Goal: Task Accomplishment & Management: Complete application form

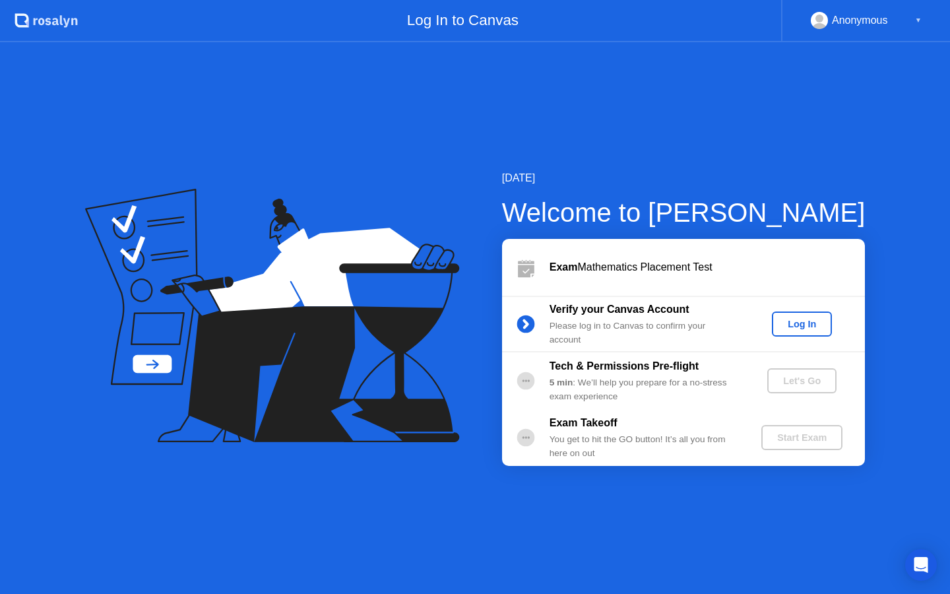
click at [794, 325] on div "Log In" at bounding box center [801, 324] width 49 height 11
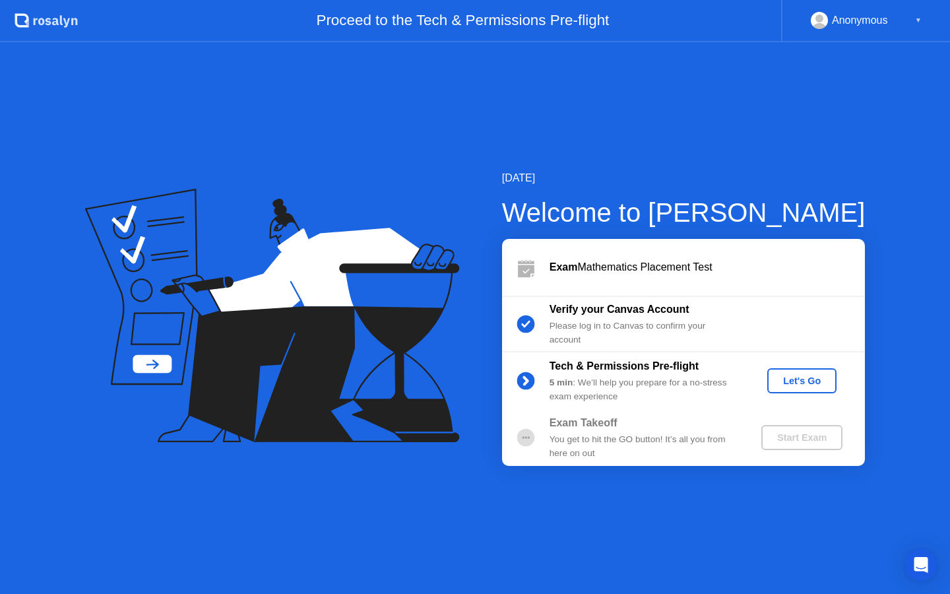
click at [806, 382] on div "Let's Go" at bounding box center [802, 380] width 59 height 11
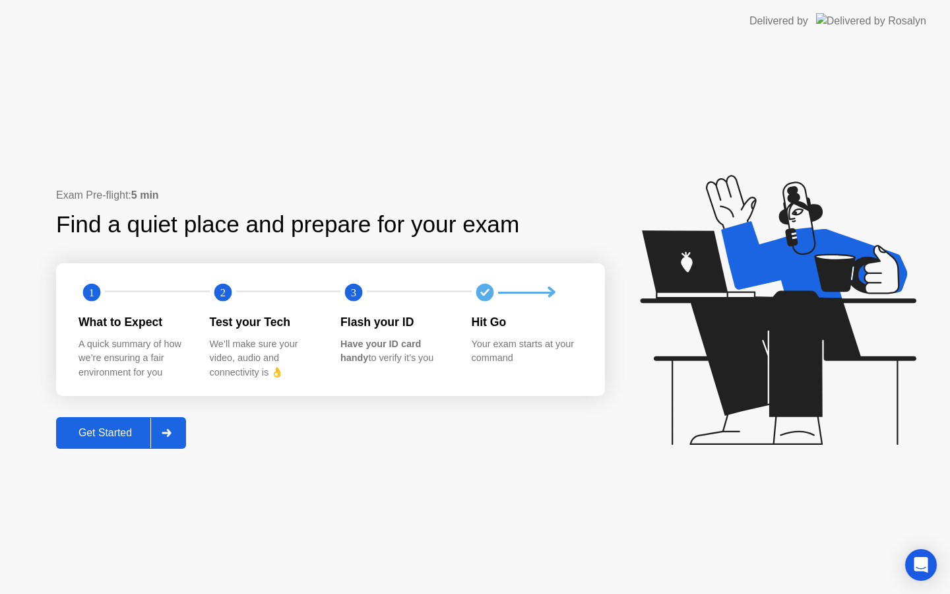
click at [132, 433] on div "Get Started" at bounding box center [105, 433] width 90 height 12
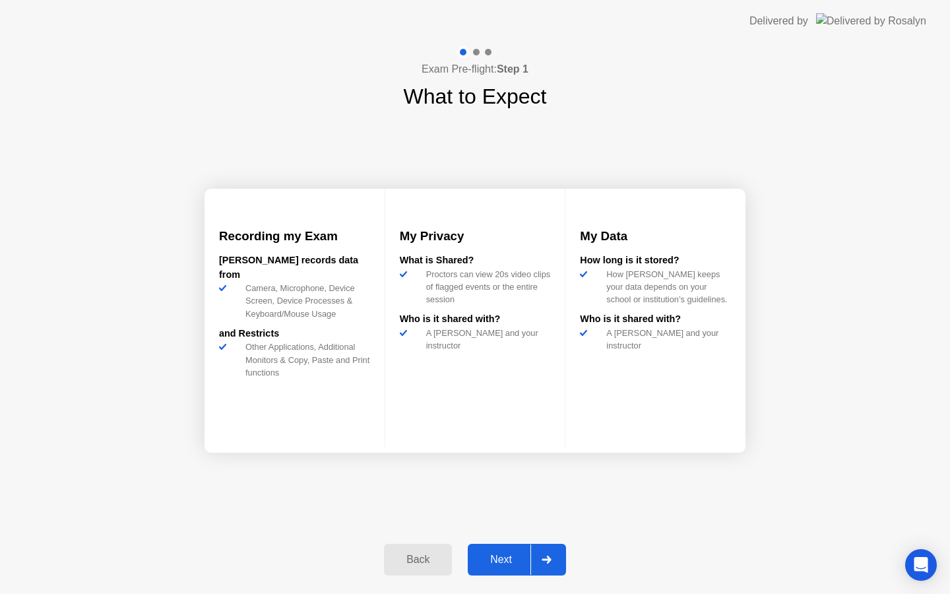
click at [518, 554] on div "Next" at bounding box center [501, 560] width 59 height 12
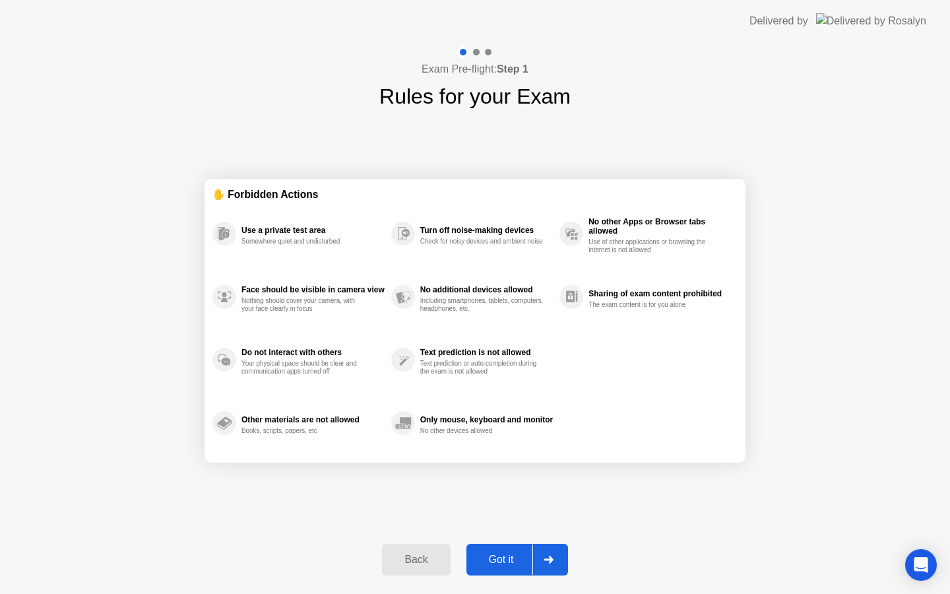
click at [506, 540] on div "Back Got it" at bounding box center [474, 559] width 201 height 61
click at [490, 554] on div "Got it" at bounding box center [501, 560] width 62 height 12
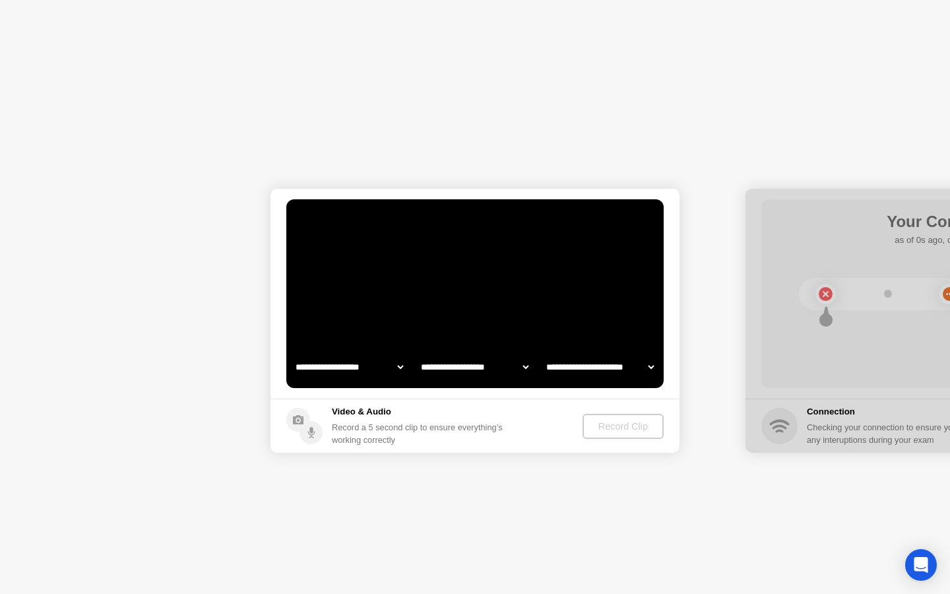
select select "**********"
select select "*******"
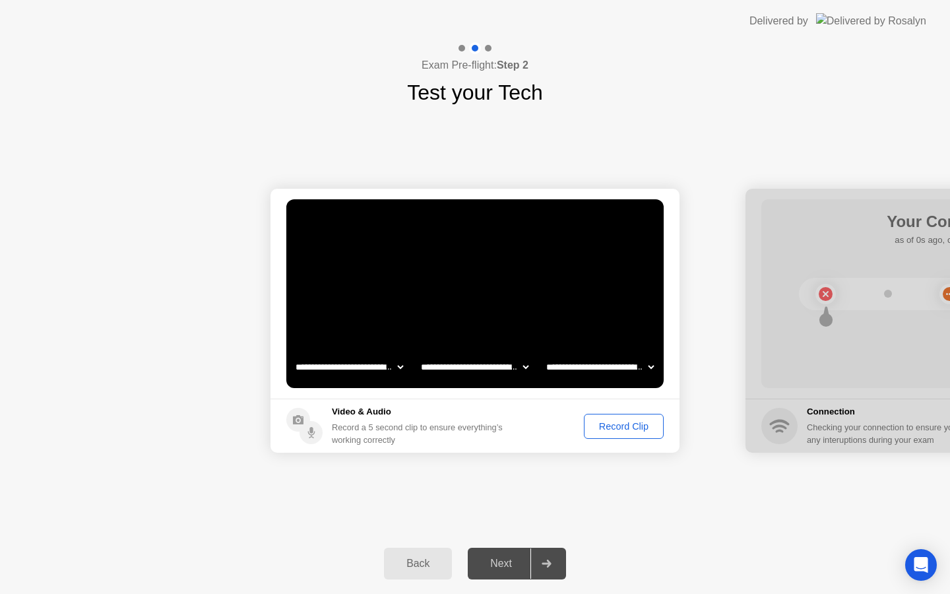
click at [615, 421] on div "Record Clip" at bounding box center [624, 426] width 71 height 11
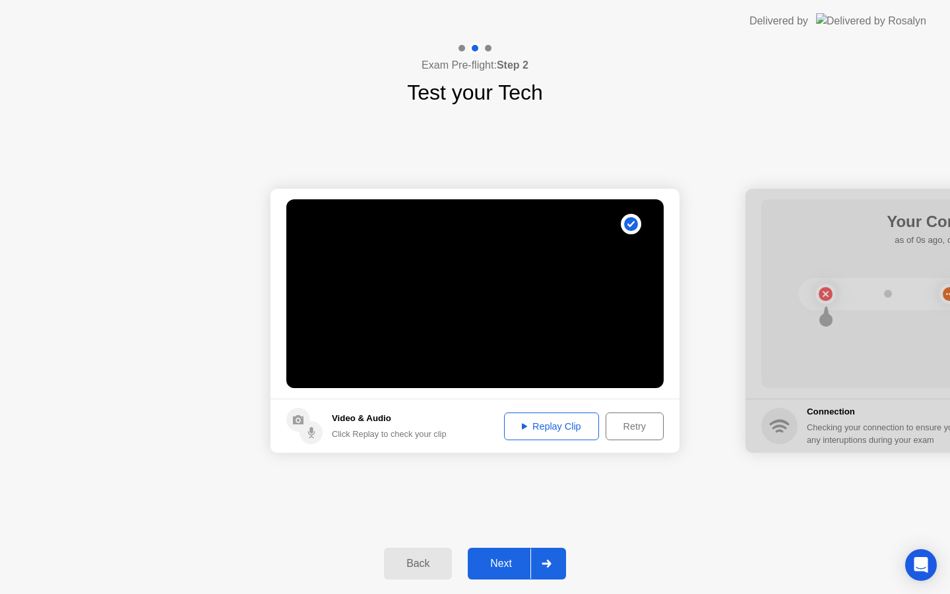
click at [616, 426] on div "Retry" at bounding box center [634, 426] width 49 height 11
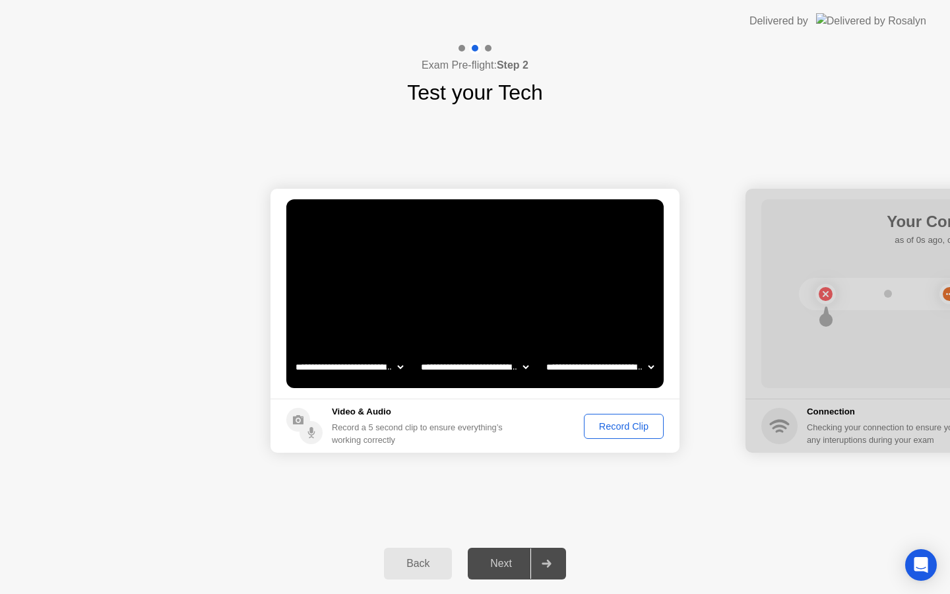
click at [616, 426] on div "Record Clip" at bounding box center [624, 426] width 71 height 11
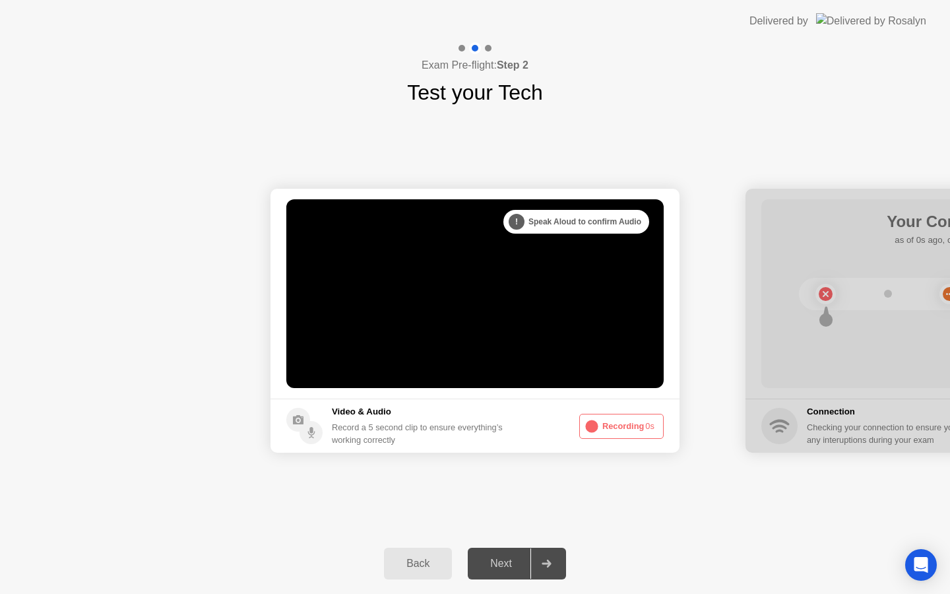
click at [616, 426] on button "Recording 0s" at bounding box center [621, 426] width 84 height 25
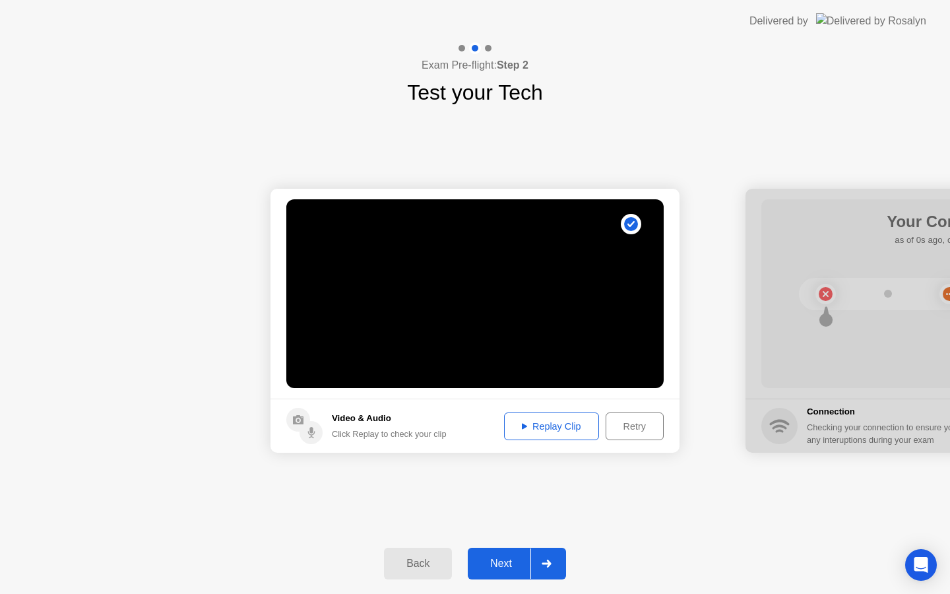
click at [619, 425] on div "Retry" at bounding box center [634, 426] width 49 height 11
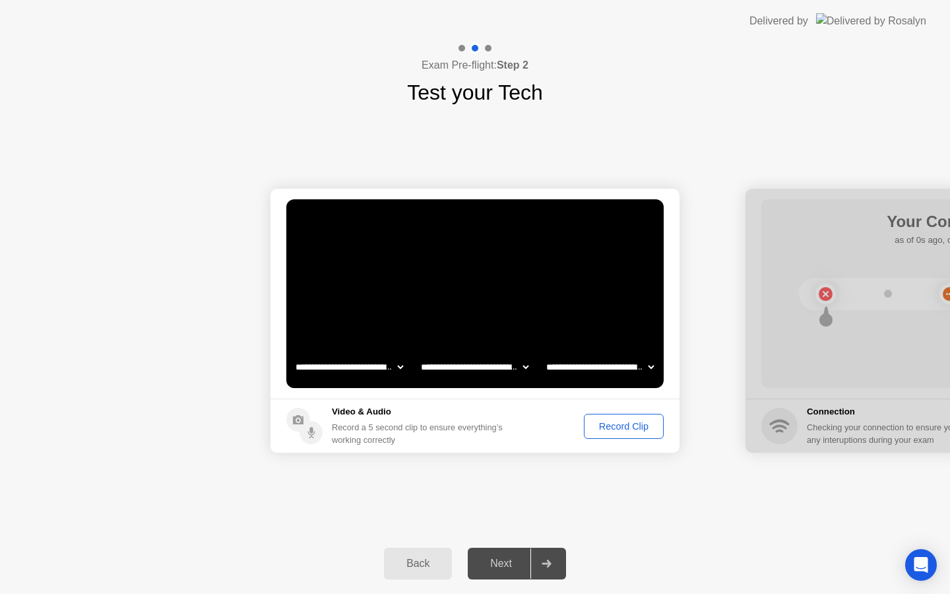
click at [619, 425] on div "Record Clip" at bounding box center [624, 426] width 71 height 11
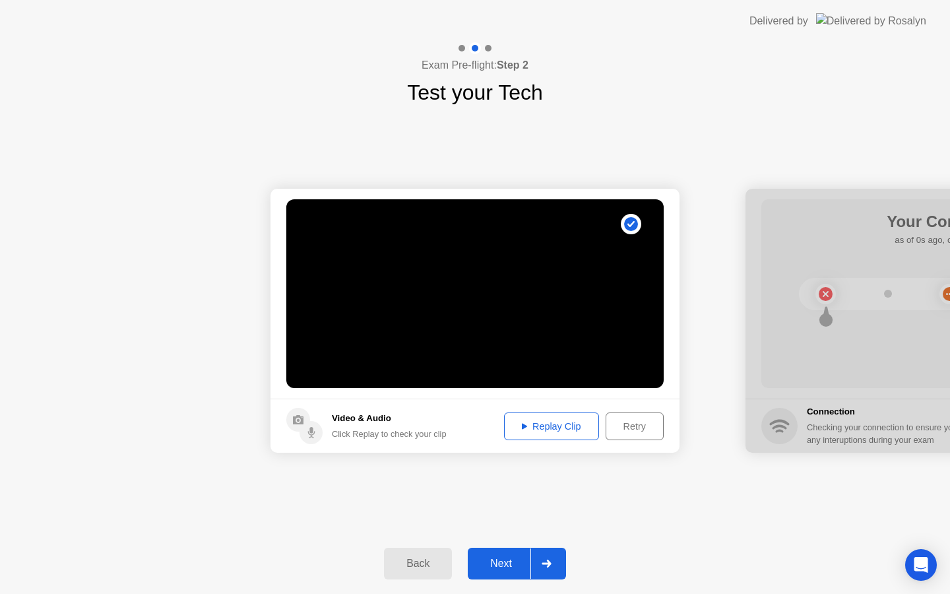
click at [560, 431] on div "Replay Clip" at bounding box center [552, 426] width 86 height 11
click at [519, 569] on div "Next" at bounding box center [501, 564] width 59 height 12
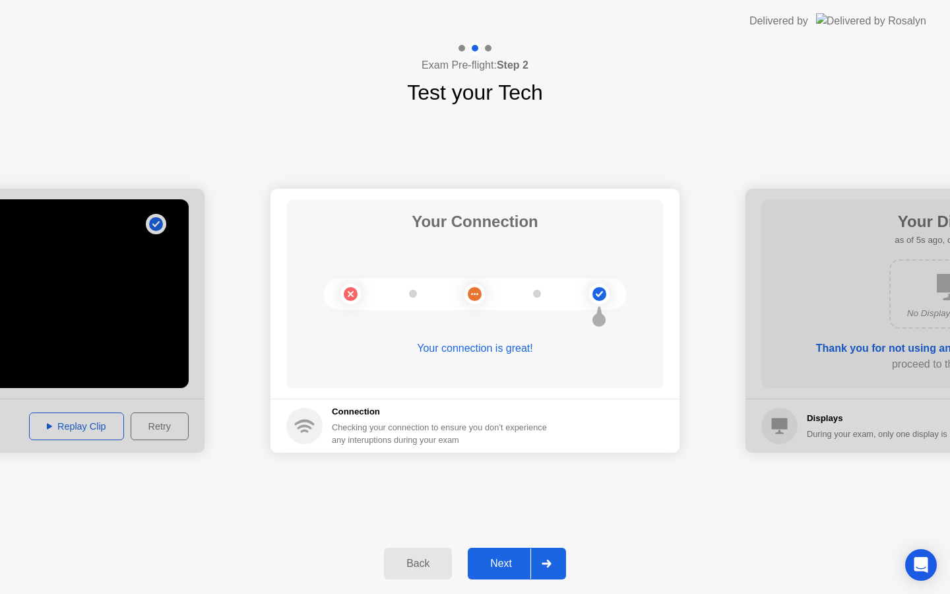
click at [501, 567] on div "Next" at bounding box center [501, 564] width 59 height 12
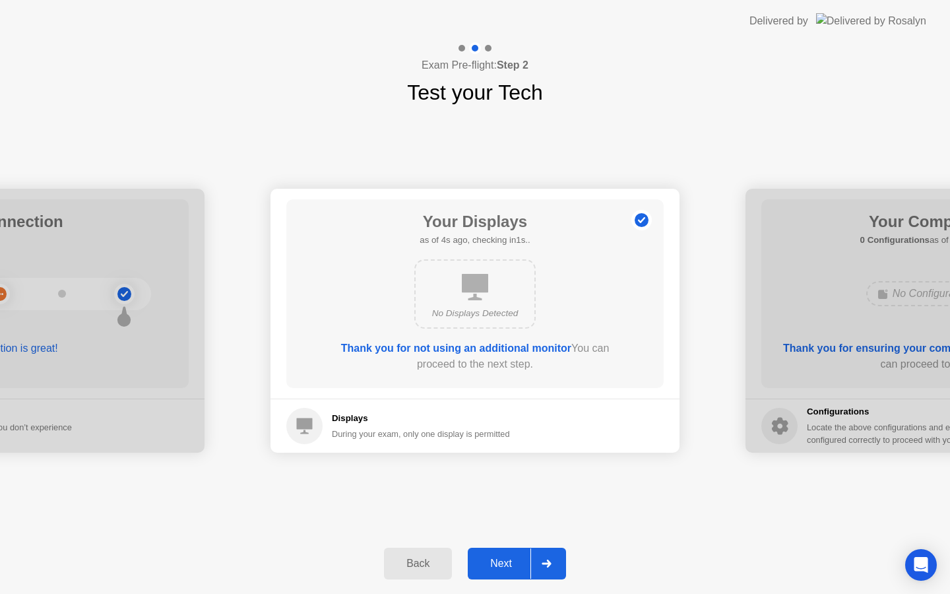
click at [489, 558] on div "Next" at bounding box center [501, 564] width 59 height 12
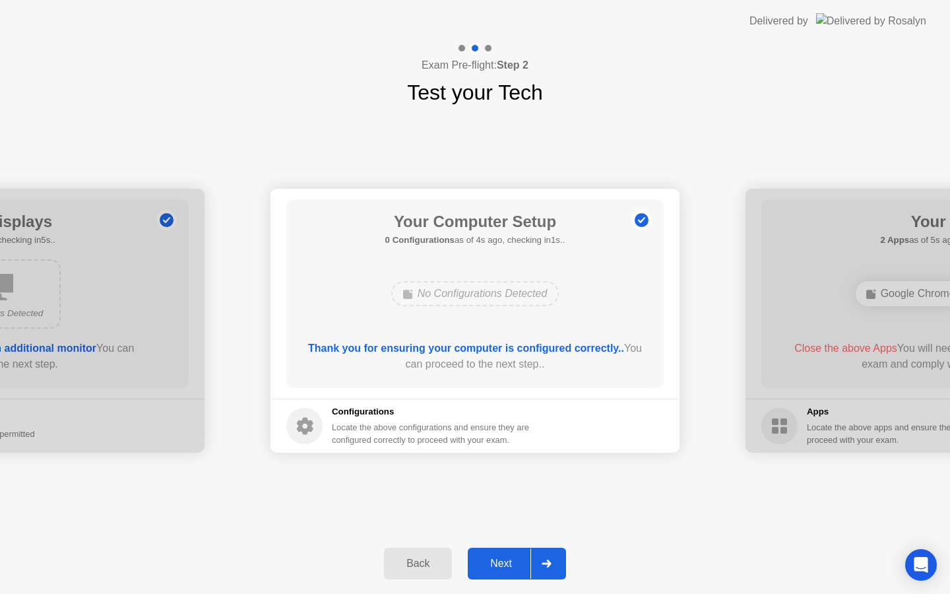
click at [511, 568] on div "Next" at bounding box center [501, 564] width 59 height 12
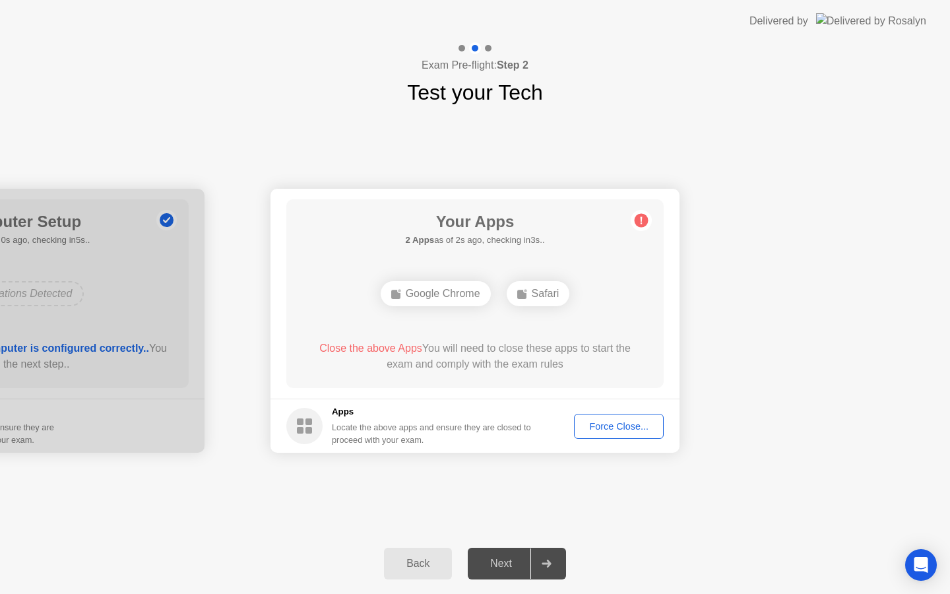
click at [623, 428] on div "Force Close..." at bounding box center [619, 426] width 80 height 11
click at [410, 565] on div "Back" at bounding box center [418, 564] width 60 height 12
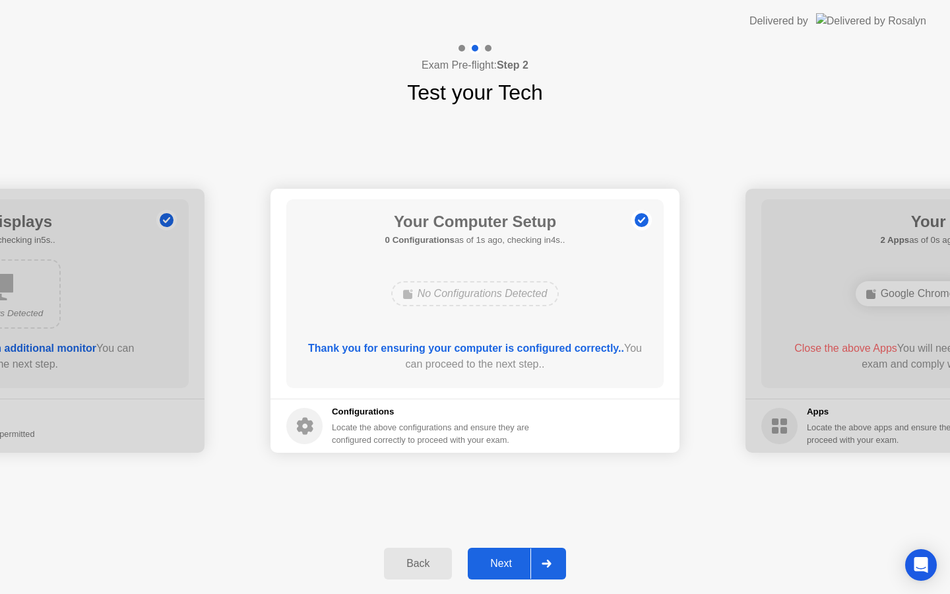
click at [410, 565] on div "Back" at bounding box center [418, 564] width 60 height 12
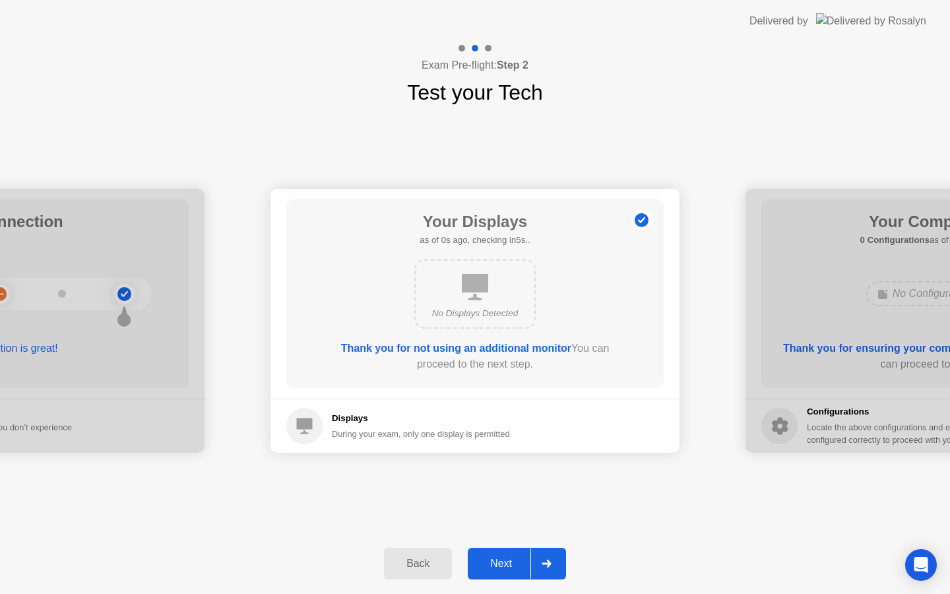
click at [410, 565] on div "Back" at bounding box center [418, 564] width 60 height 12
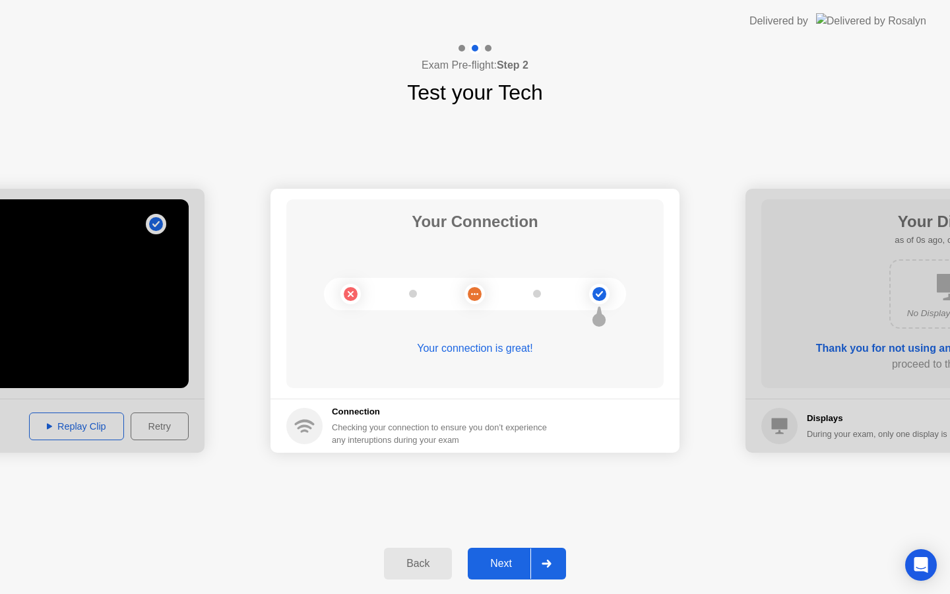
click at [410, 565] on div "Back" at bounding box center [418, 564] width 60 height 12
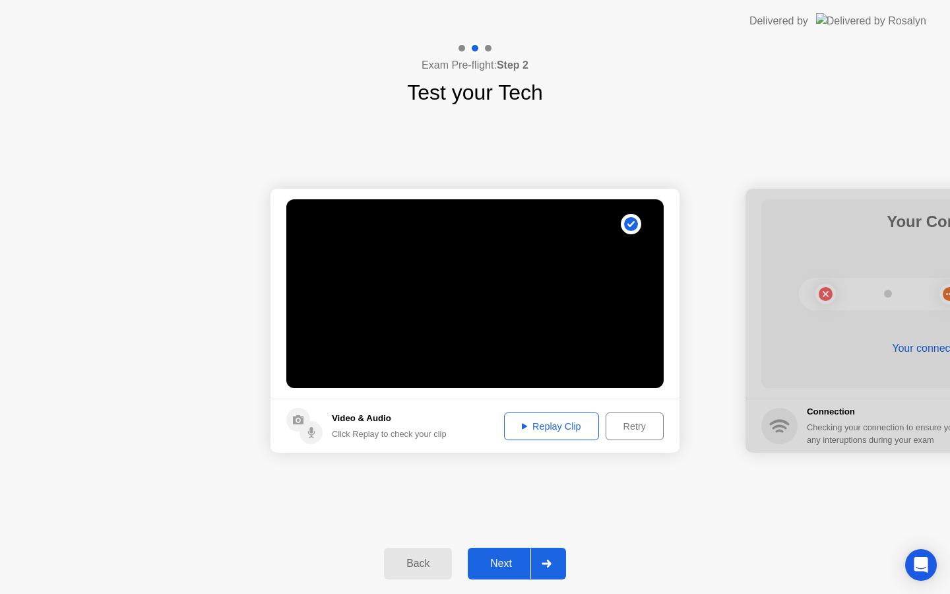
click at [410, 565] on div "Back" at bounding box center [418, 564] width 60 height 12
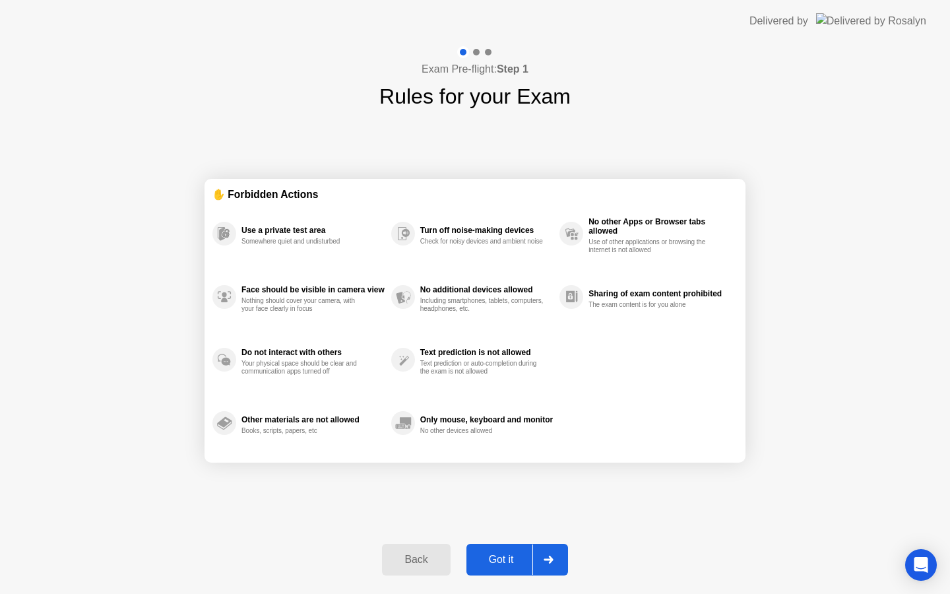
click at [411, 565] on div "Back" at bounding box center [416, 560] width 60 height 12
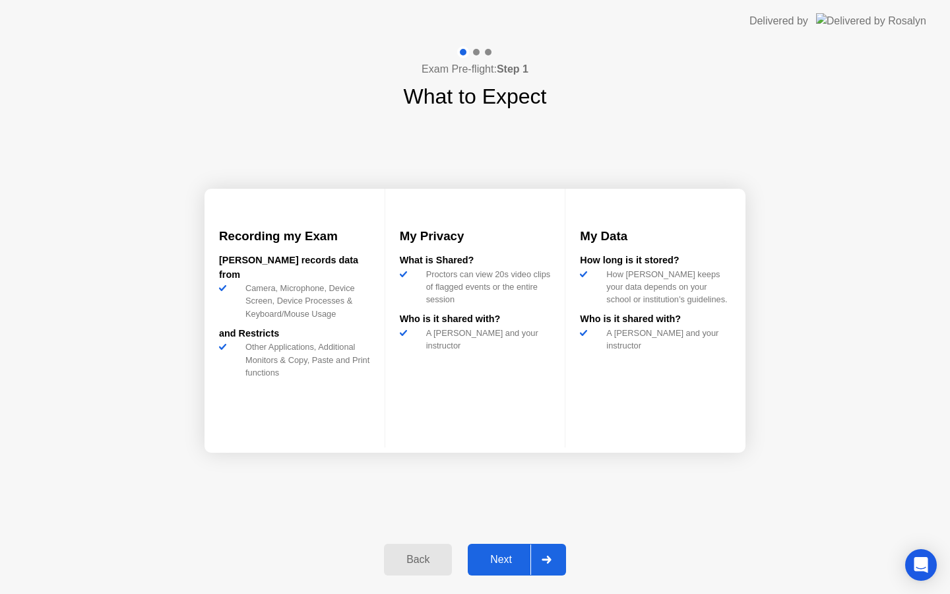
click at [410, 564] on div "Back" at bounding box center [418, 560] width 60 height 12
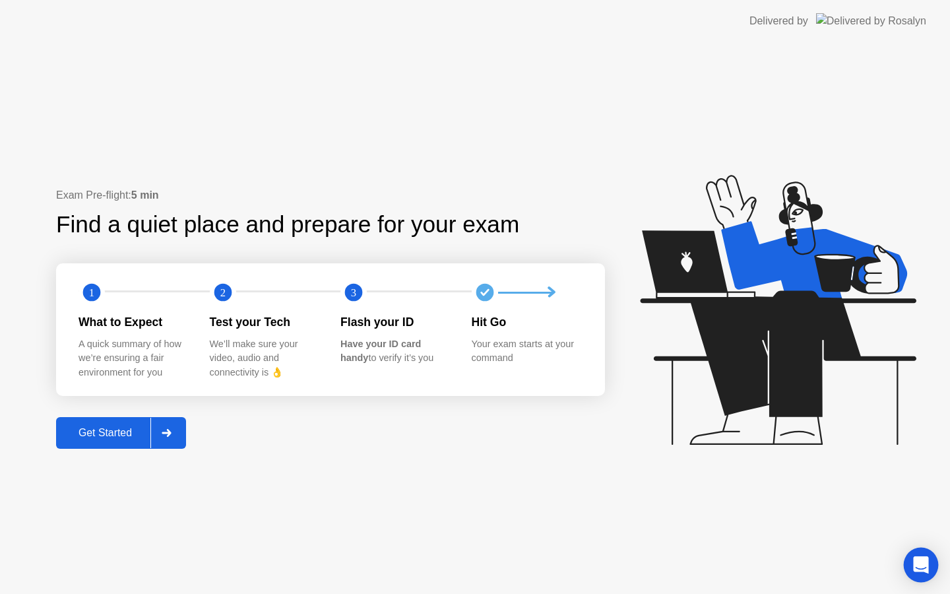
click at [910, 569] on div "Open Intercom Messenger" at bounding box center [921, 565] width 35 height 35
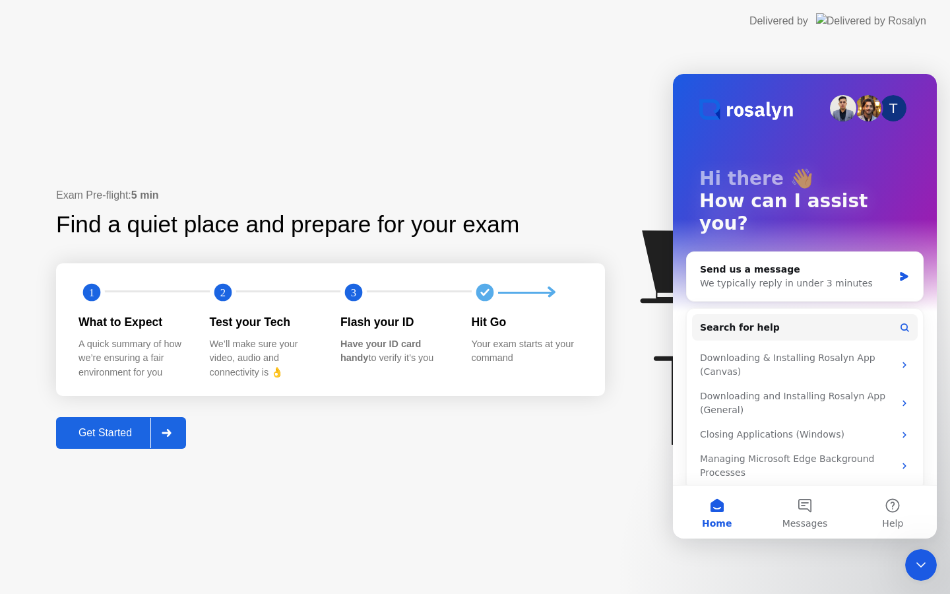
click at [919, 574] on div "Close Intercom Messenger" at bounding box center [921, 565] width 32 height 32
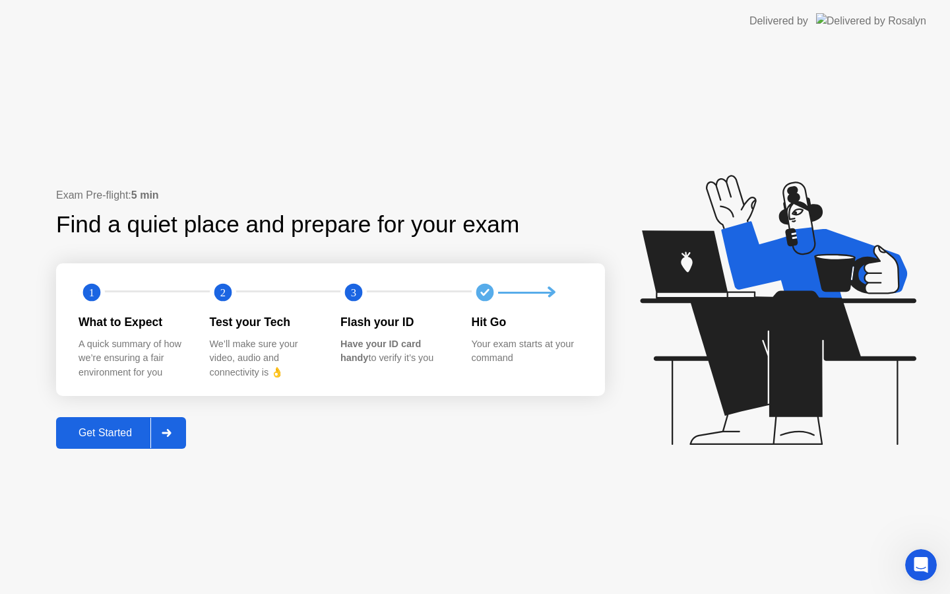
click at [166, 430] on icon at bounding box center [167, 433] width 10 height 8
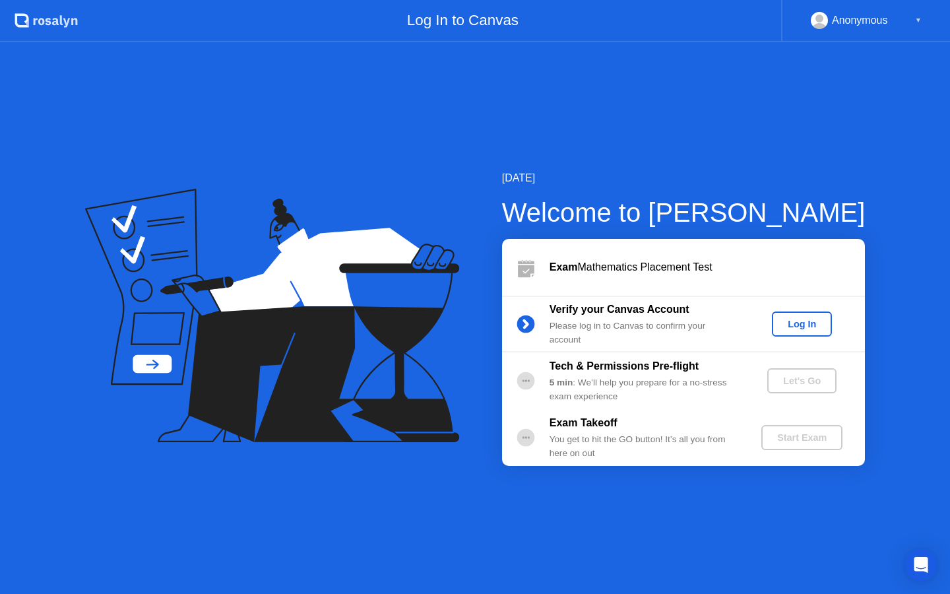
click at [792, 321] on div "Log In" at bounding box center [801, 324] width 49 height 11
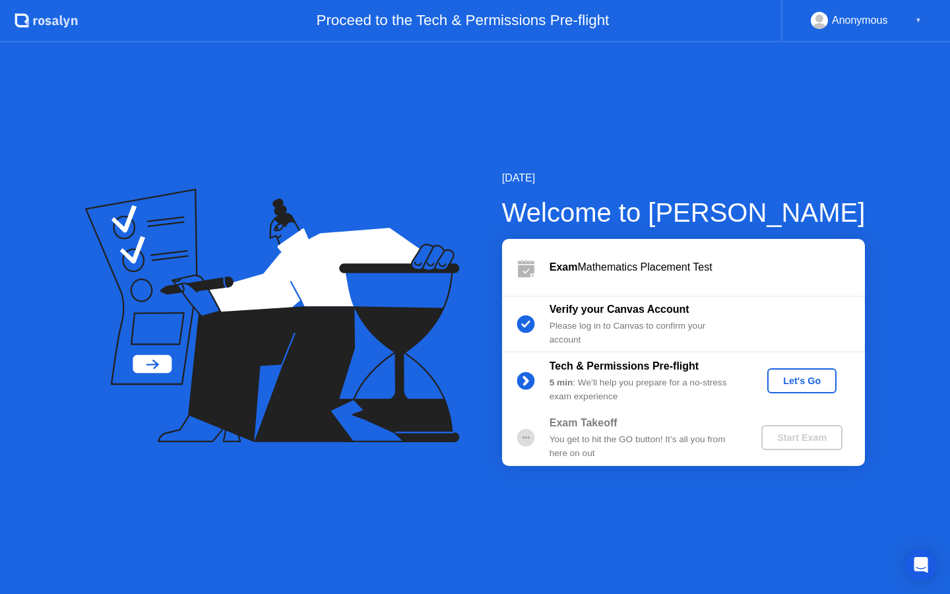
click at [782, 375] on div "Let's Go" at bounding box center [802, 380] width 59 height 11
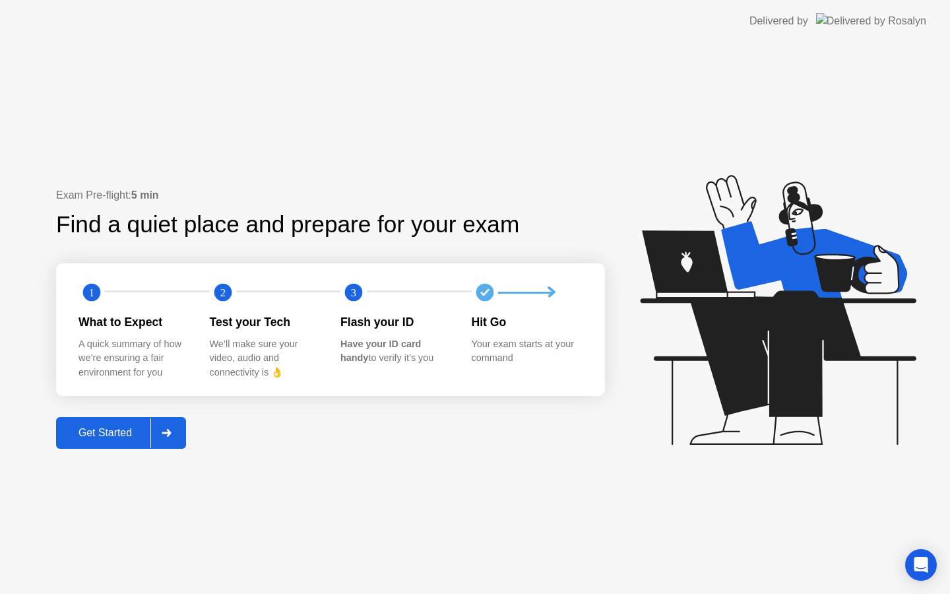
click at [164, 593] on div "Exam Pre-flight: 5 min Find a quiet place and prepare for your exam 1 2 3 What …" at bounding box center [475, 318] width 950 height 552
click at [73, 439] on div "Get Started" at bounding box center [105, 433] width 90 height 12
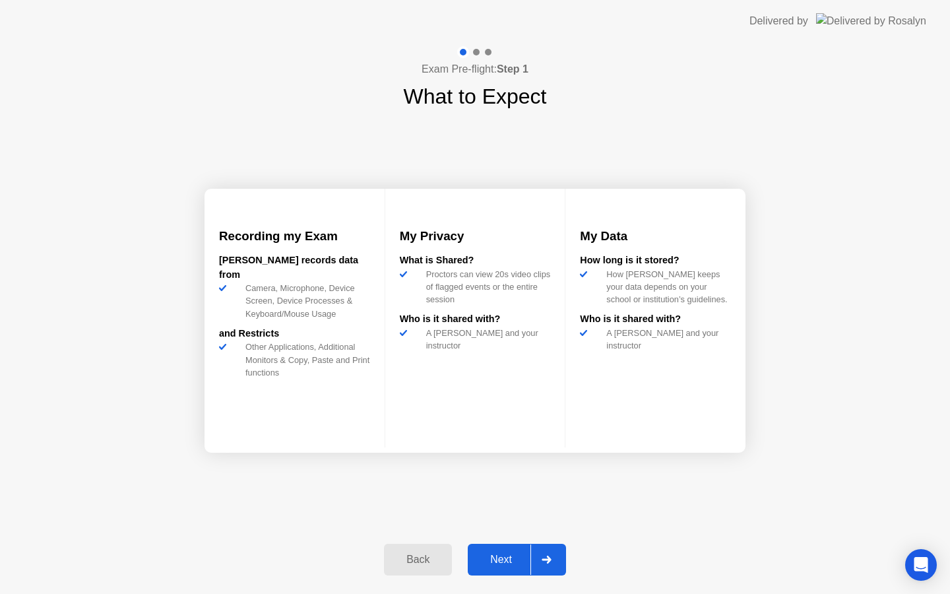
click at [494, 573] on button "Next" at bounding box center [517, 560] width 98 height 32
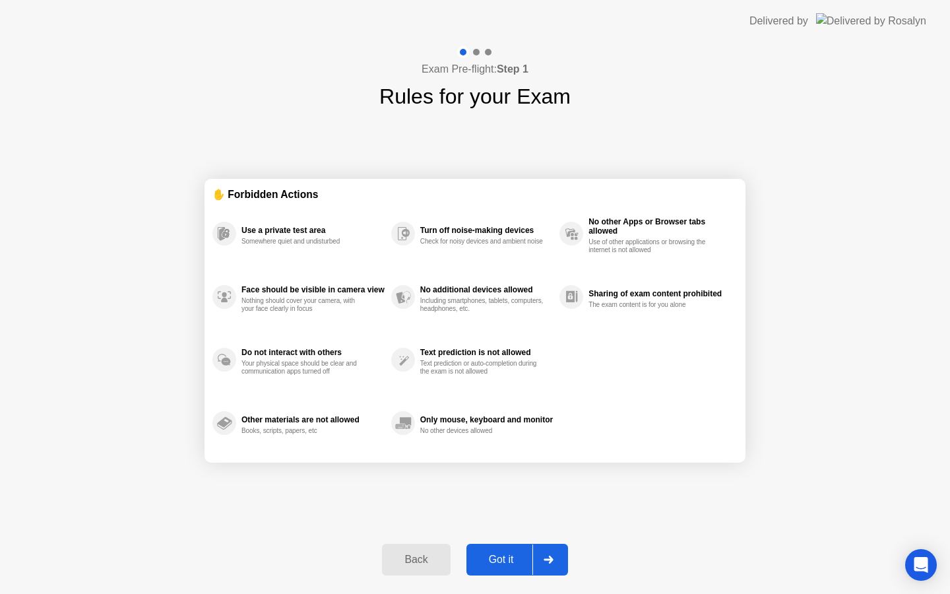
click at [493, 554] on div "Got it" at bounding box center [501, 560] width 62 height 12
select select "**********"
select select "*******"
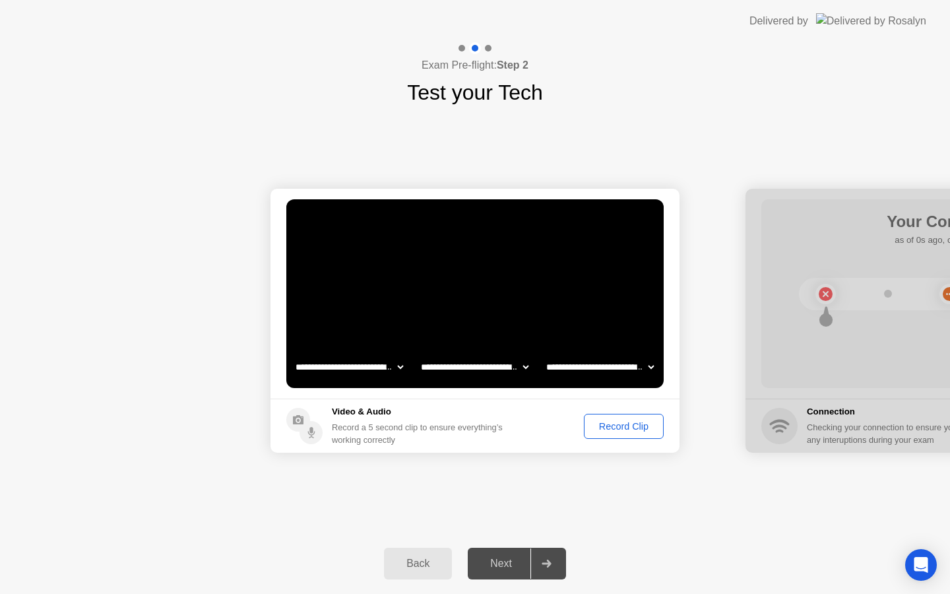
click at [623, 430] on div "Record Clip" at bounding box center [624, 426] width 71 height 11
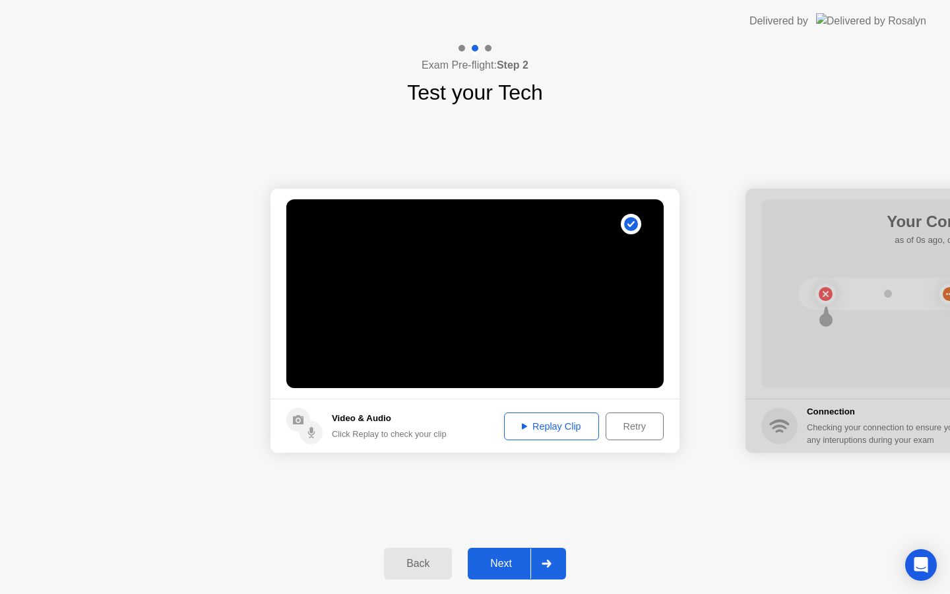
click at [577, 429] on div "Replay Clip" at bounding box center [552, 426] width 86 height 11
click at [622, 430] on div "Retry" at bounding box center [634, 426] width 49 height 11
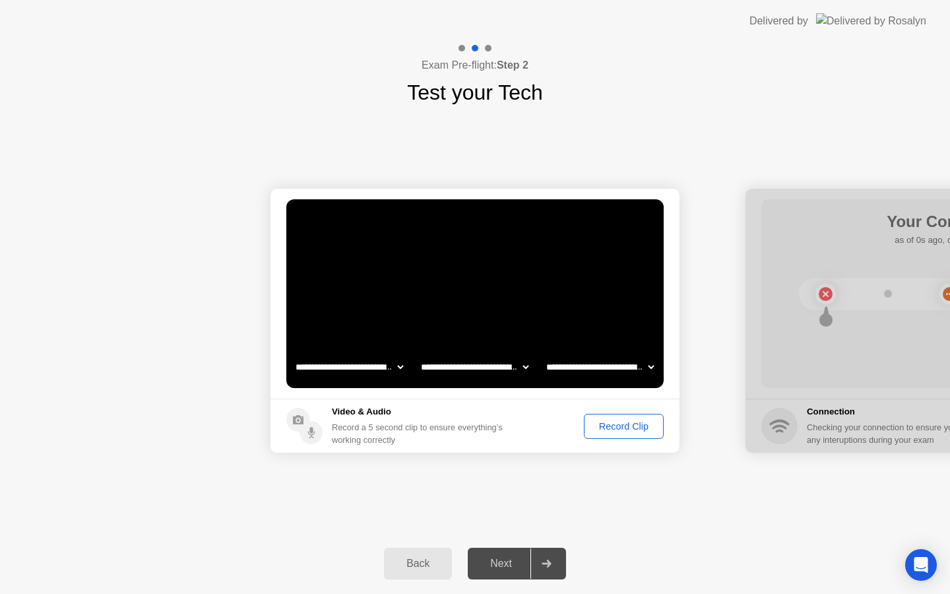
click at [622, 430] on div "Record Clip" at bounding box center [624, 426] width 71 height 11
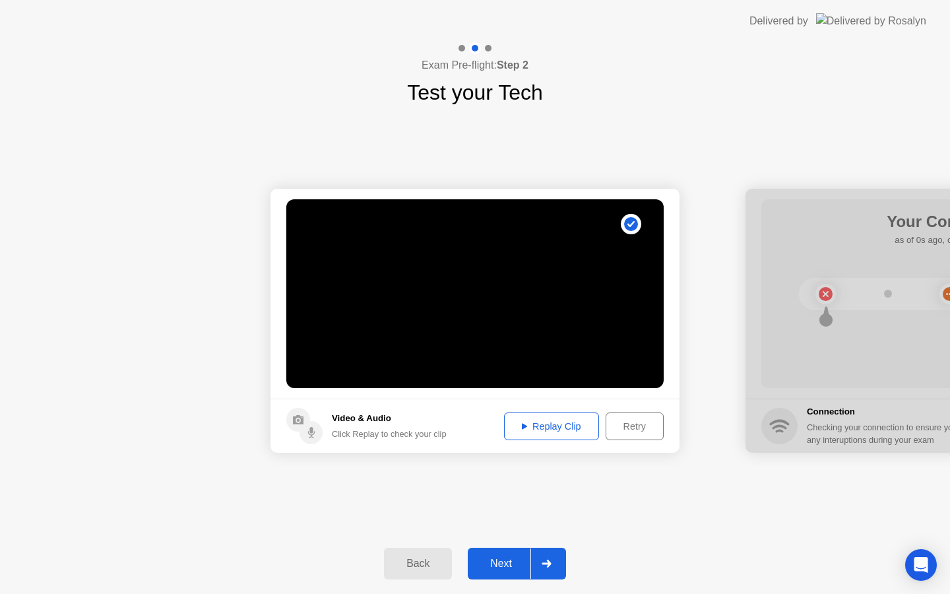
click at [651, 431] on div "Retry" at bounding box center [634, 426] width 49 height 11
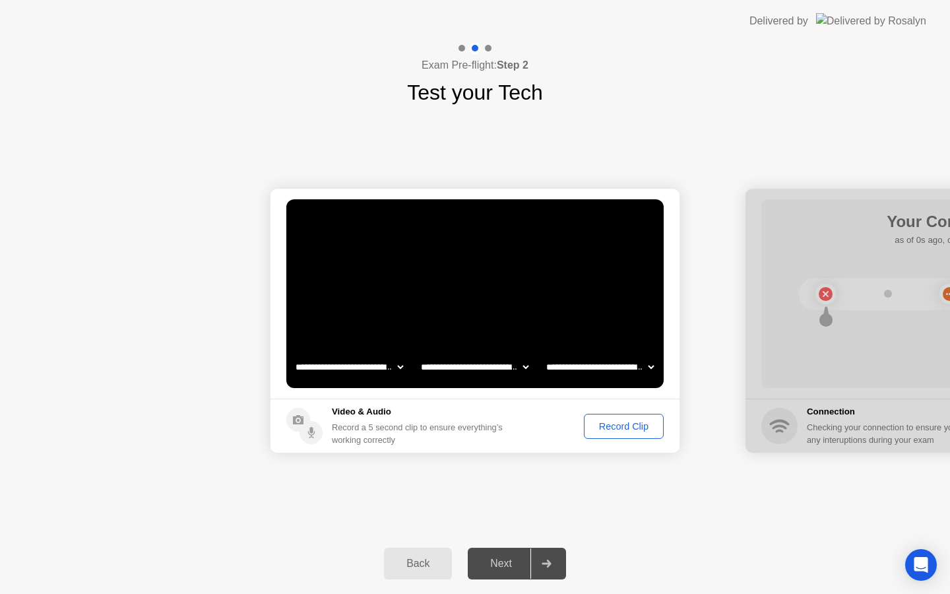
click at [651, 431] on div "Record Clip" at bounding box center [624, 426] width 71 height 11
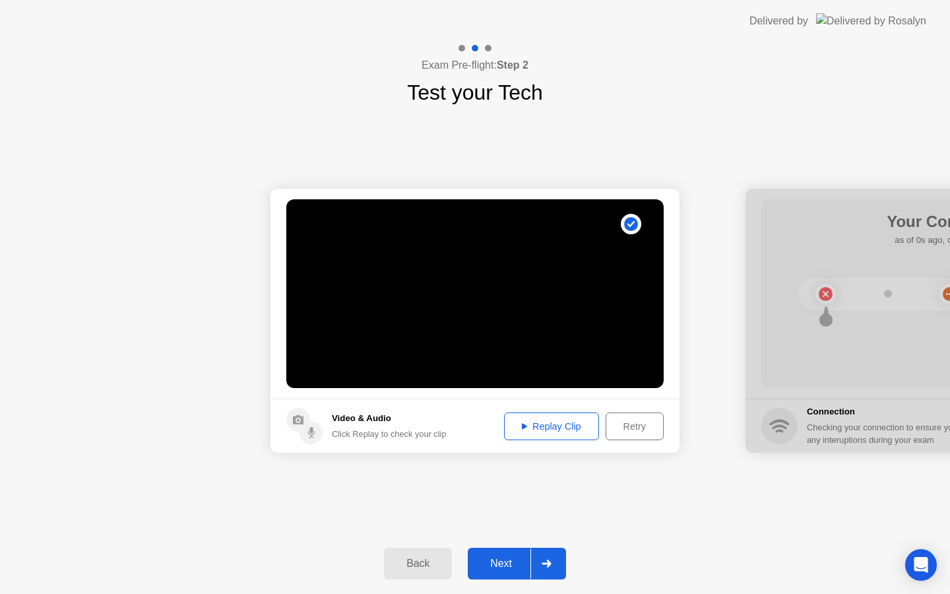
click at [651, 431] on div "Retry" at bounding box center [634, 426] width 49 height 11
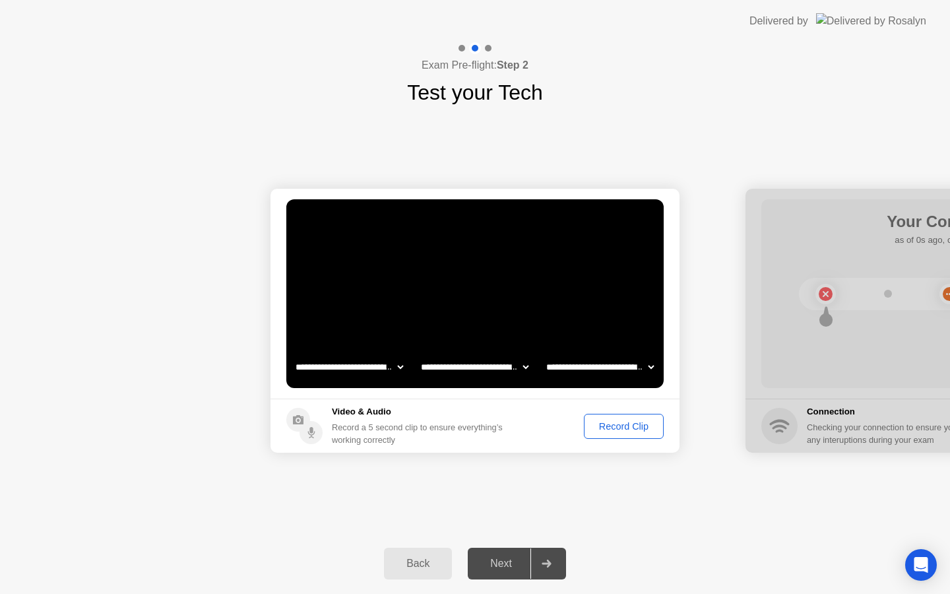
click at [651, 431] on div "Record Clip" at bounding box center [624, 426] width 71 height 11
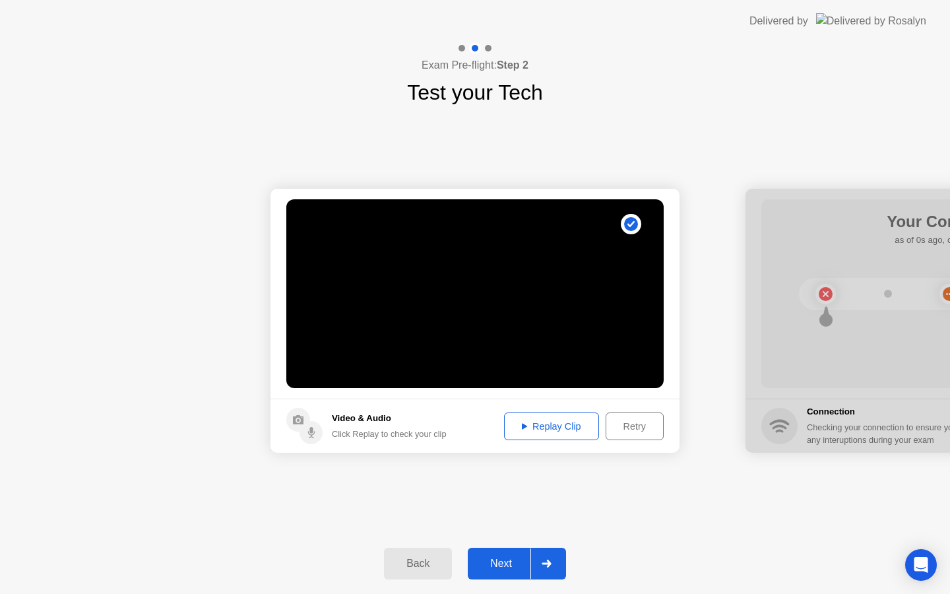
click at [645, 433] on button "Retry" at bounding box center [635, 426] width 58 height 28
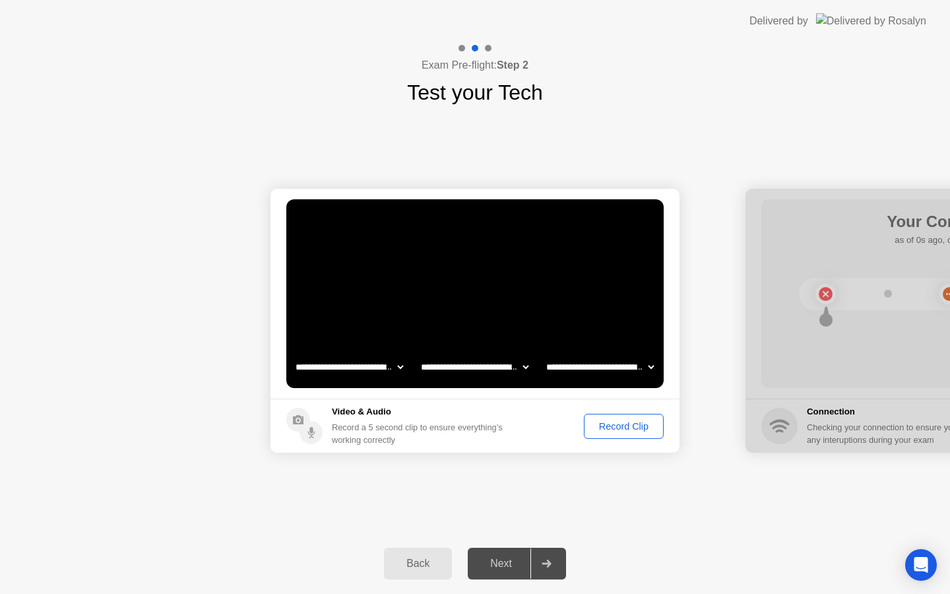
click at [645, 433] on button "Record Clip" at bounding box center [624, 426] width 80 height 25
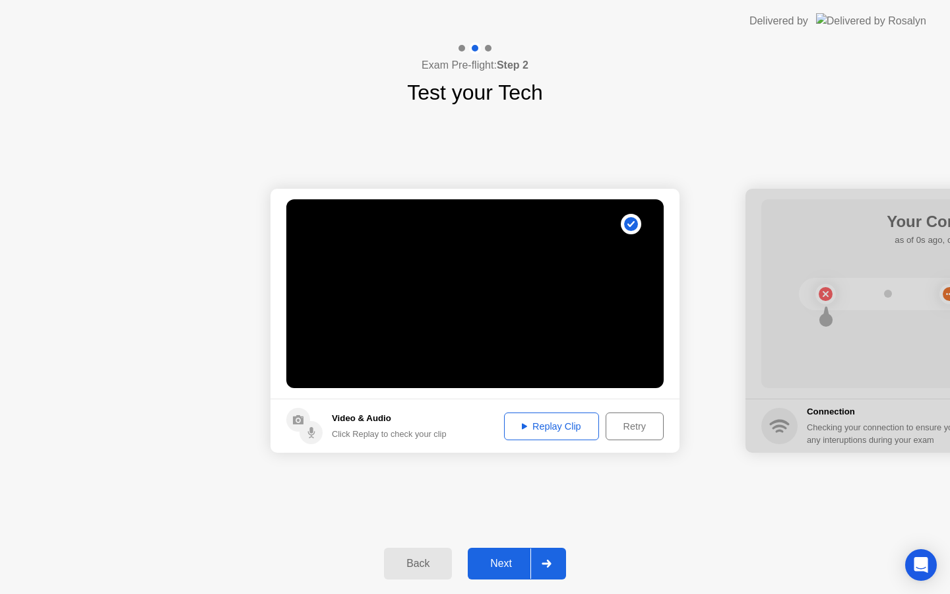
click at [628, 421] on div "Retry" at bounding box center [634, 426] width 49 height 11
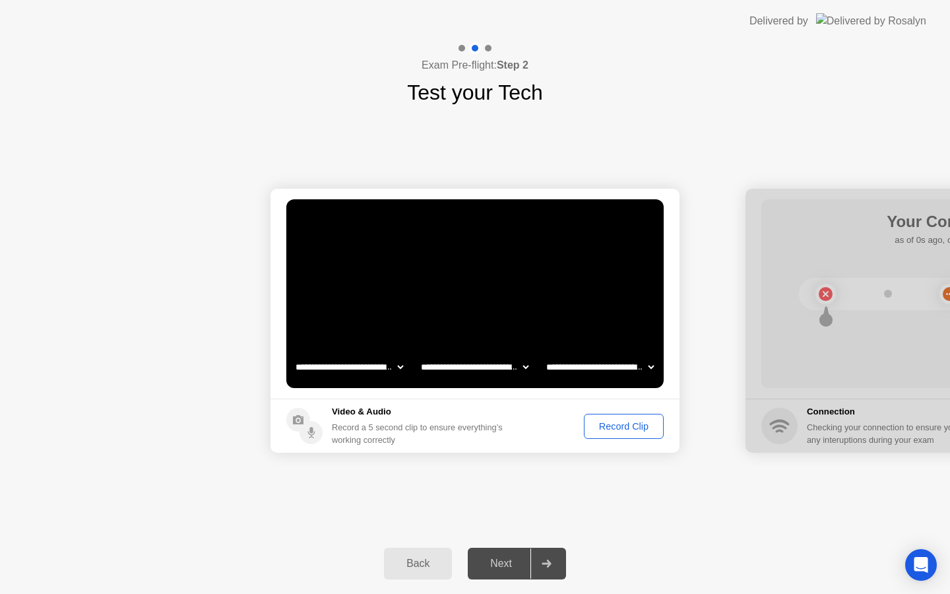
click at [610, 421] on div "Record Clip" at bounding box center [624, 426] width 71 height 11
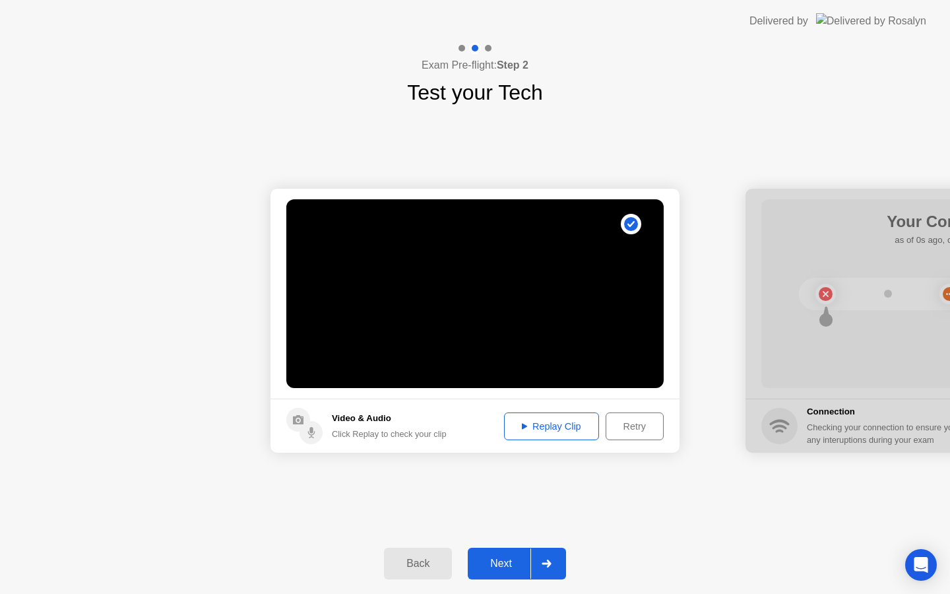
click at [490, 563] on div "Next" at bounding box center [501, 564] width 59 height 12
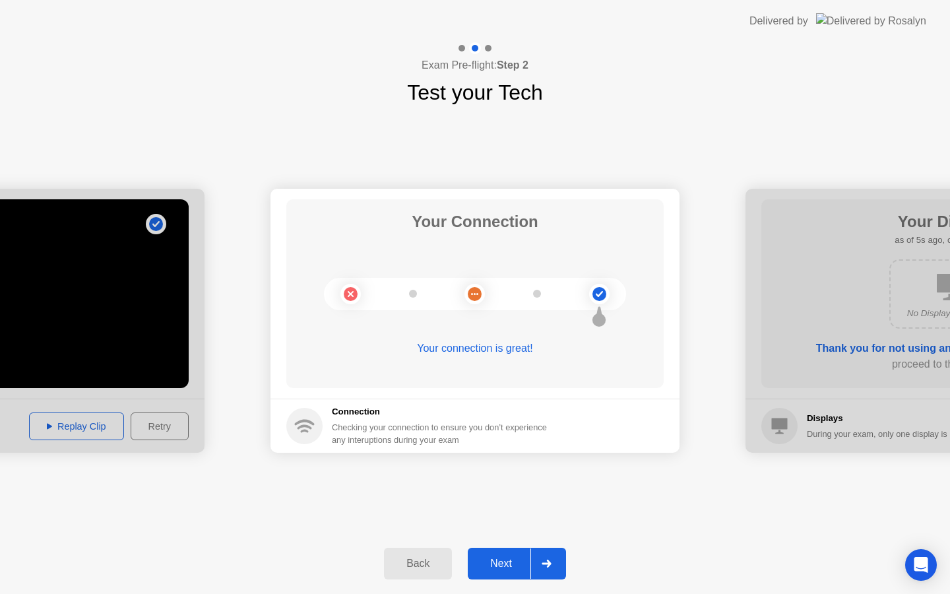
click at [521, 560] on div "Next" at bounding box center [501, 564] width 59 height 12
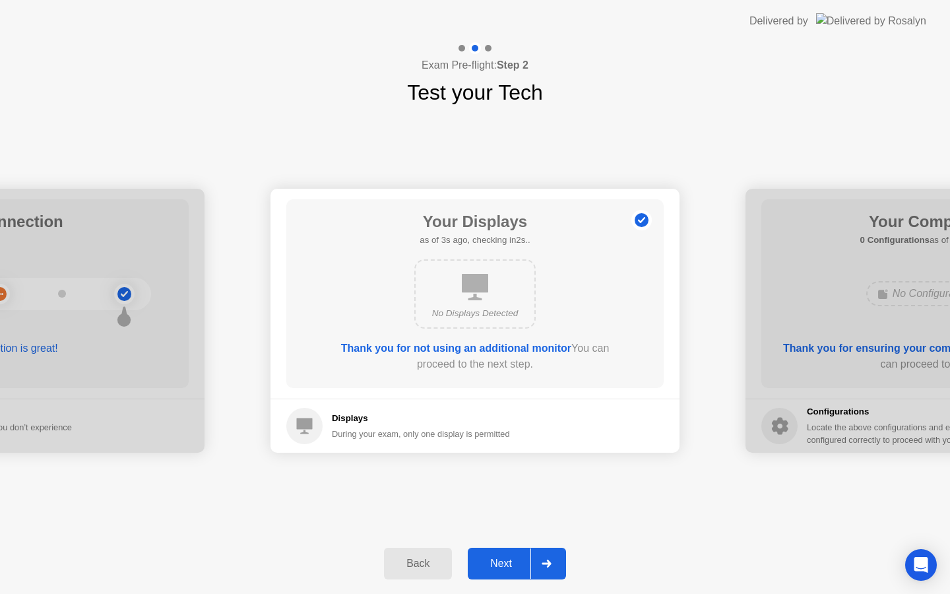
click at [521, 560] on div "Next" at bounding box center [501, 564] width 59 height 12
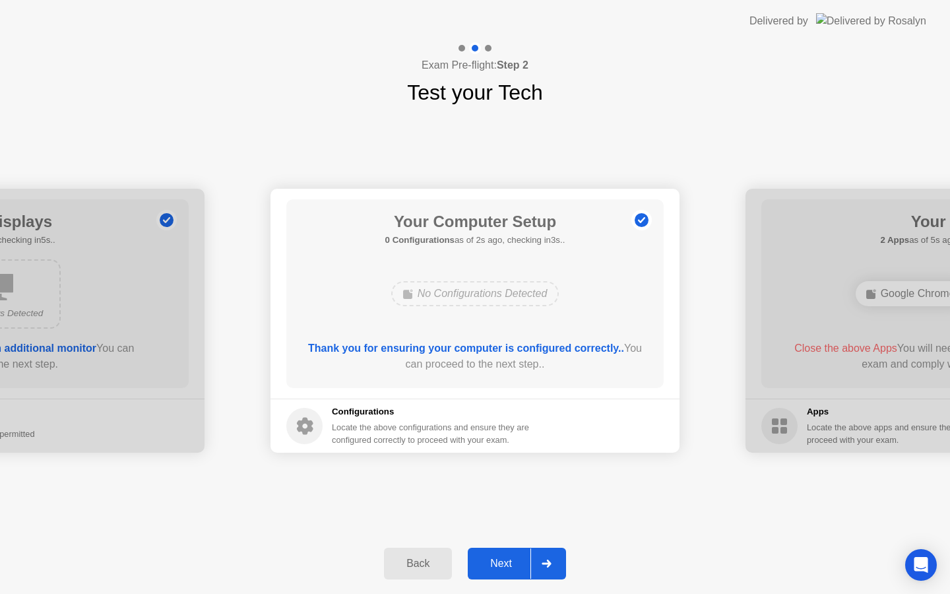
click at [521, 560] on div "Next" at bounding box center [501, 564] width 59 height 12
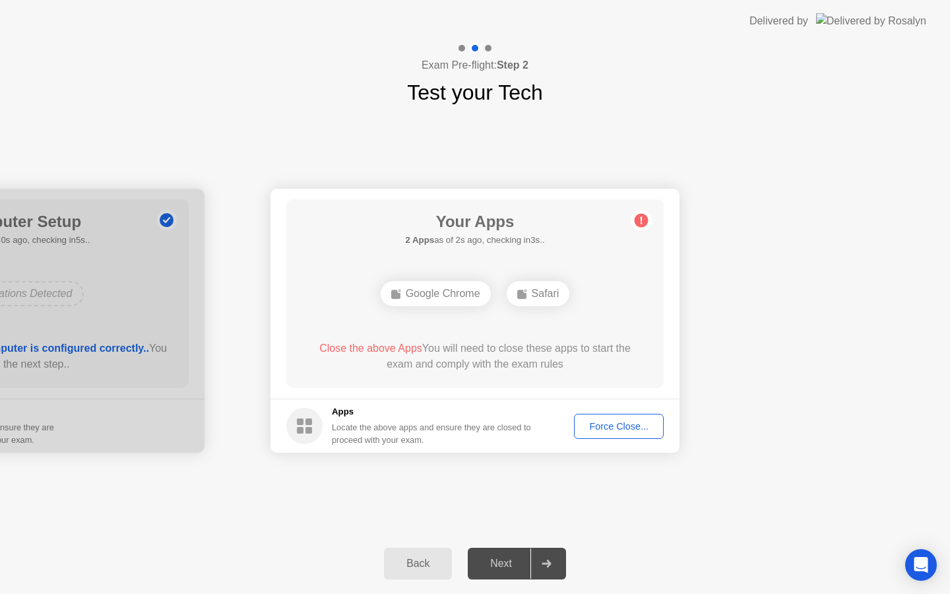
click at [613, 426] on div "Force Close..." at bounding box center [619, 426] width 80 height 11
click at [590, 426] on div "Force Close..." at bounding box center [619, 426] width 80 height 11
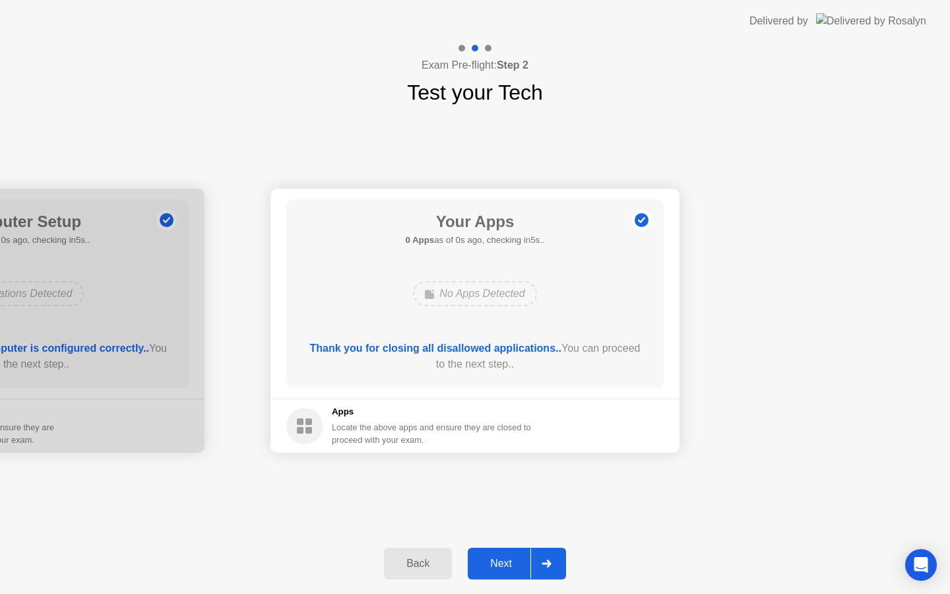
click at [505, 563] on div "Next" at bounding box center [501, 564] width 59 height 12
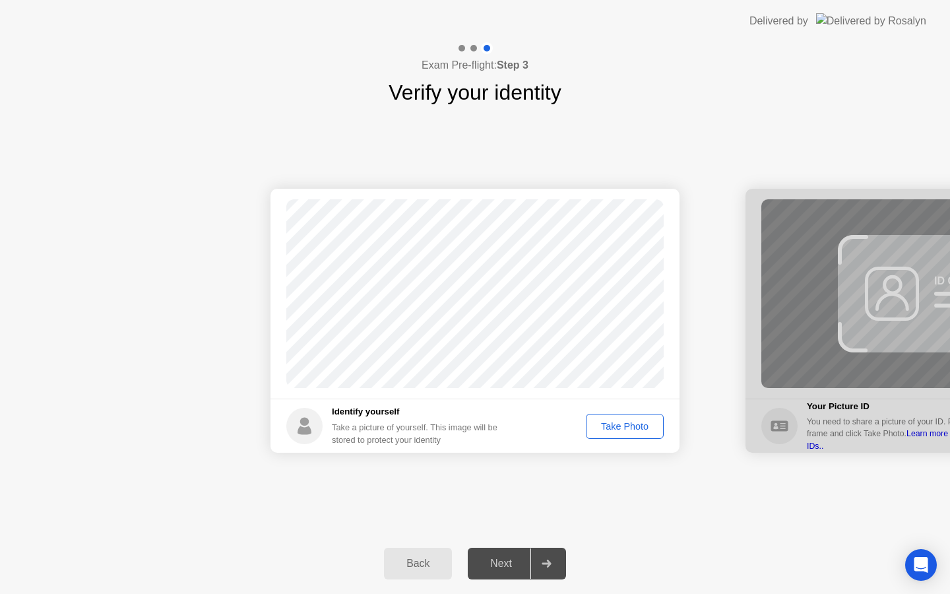
click at [630, 424] on div "Take Photo" at bounding box center [624, 426] width 69 height 11
click at [625, 422] on div "Retake" at bounding box center [633, 426] width 51 height 11
click at [605, 426] on div "Take Photo" at bounding box center [624, 426] width 69 height 11
click at [516, 564] on div "Next" at bounding box center [501, 564] width 59 height 12
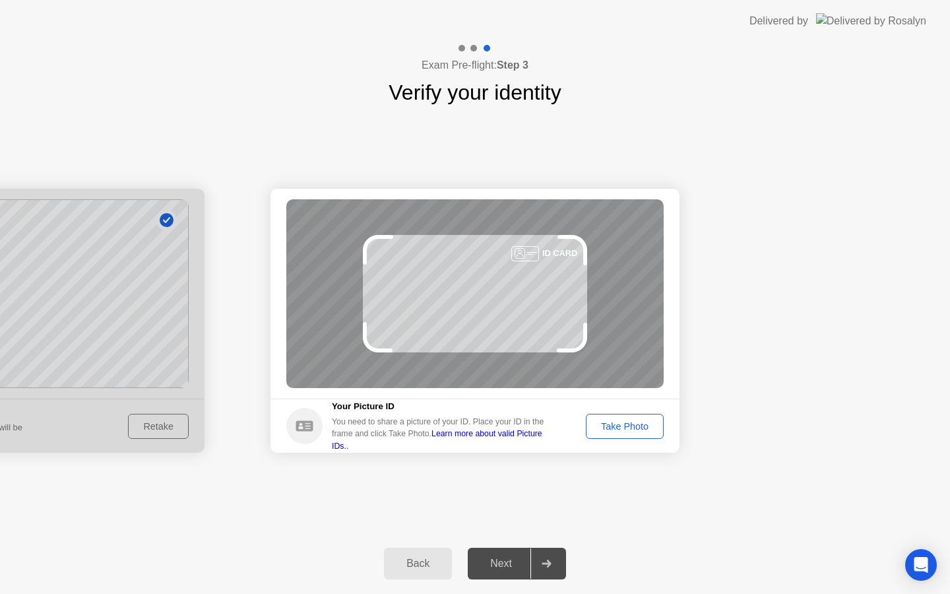
click at [606, 421] on div "Take Photo" at bounding box center [624, 426] width 69 height 11
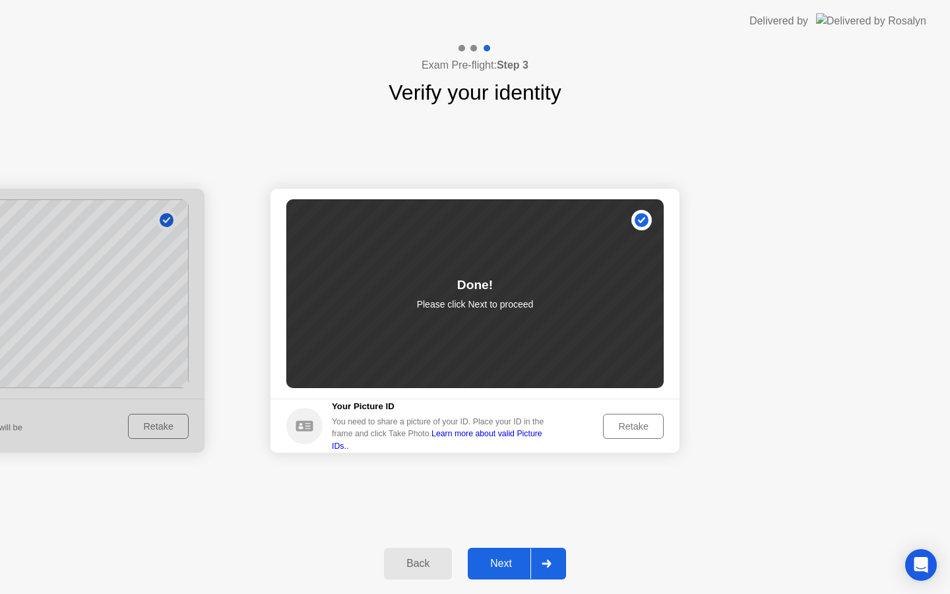
click at [644, 434] on button "Retake" at bounding box center [633, 426] width 61 height 25
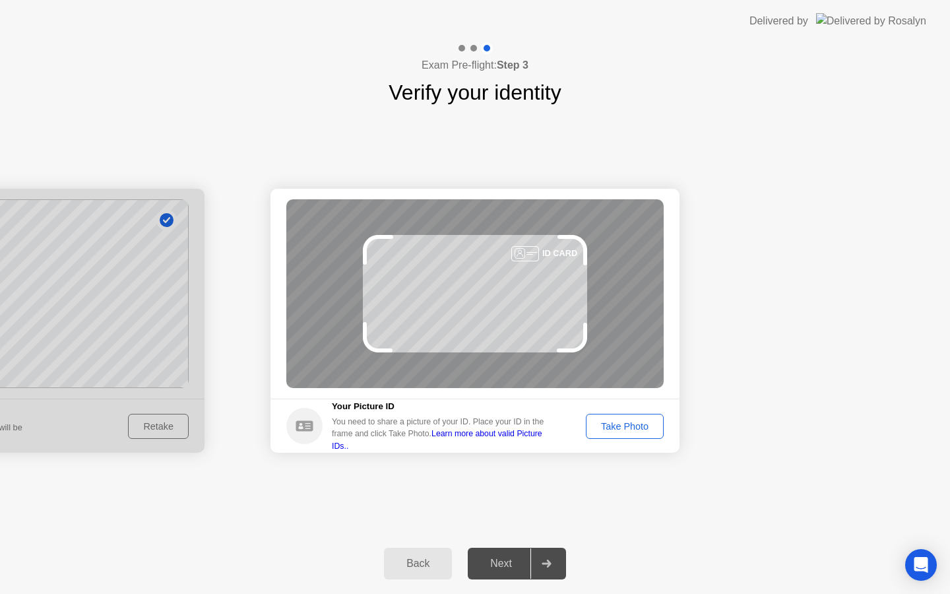
click at [637, 435] on button "Take Photo" at bounding box center [625, 426] width 78 height 25
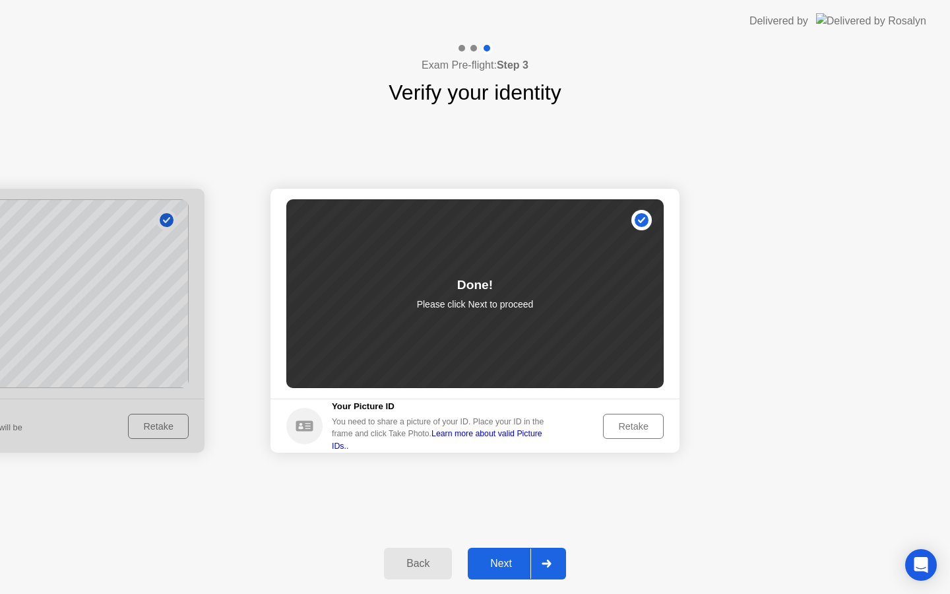
click at [497, 573] on button "Next" at bounding box center [517, 564] width 98 height 32
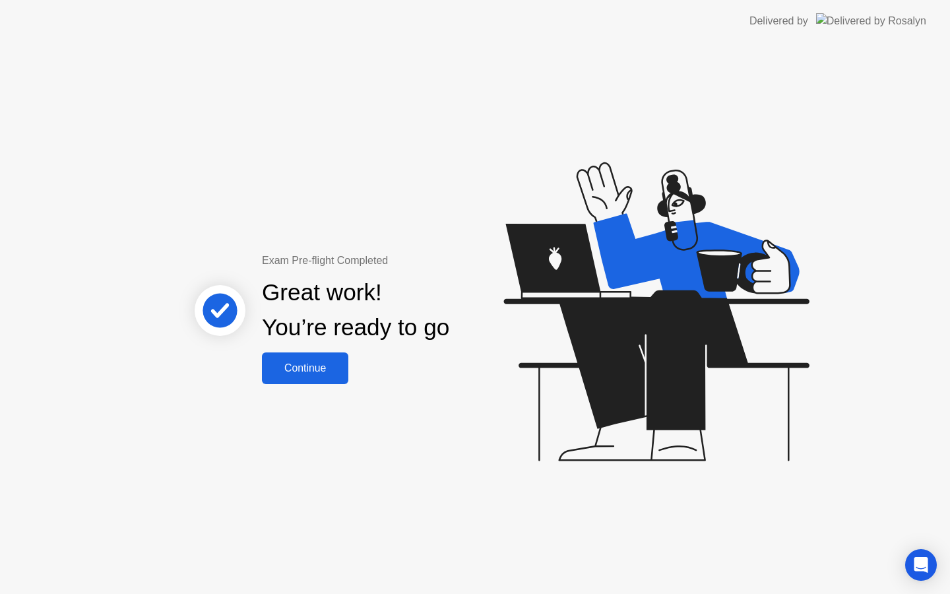
click at [298, 364] on div "Continue" at bounding box center [305, 368] width 79 height 12
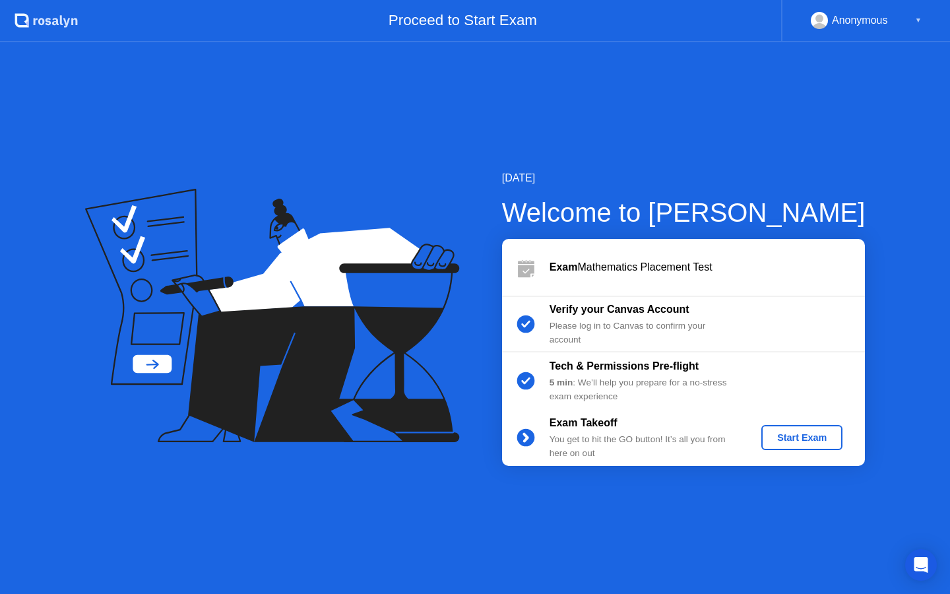
click at [784, 441] on div "Start Exam" at bounding box center [802, 437] width 71 height 11
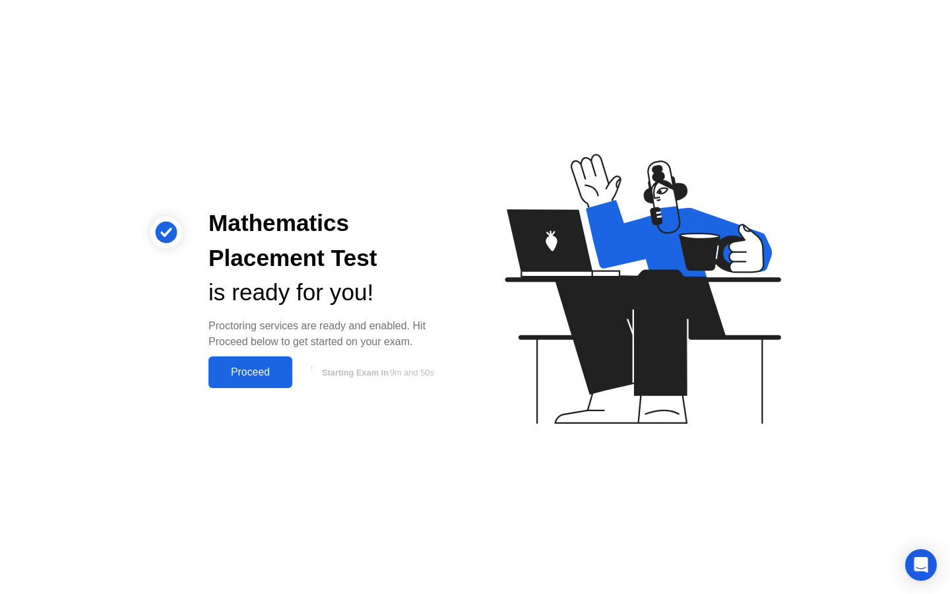
click at [214, 366] on div "Proceed" at bounding box center [250, 372] width 76 height 12
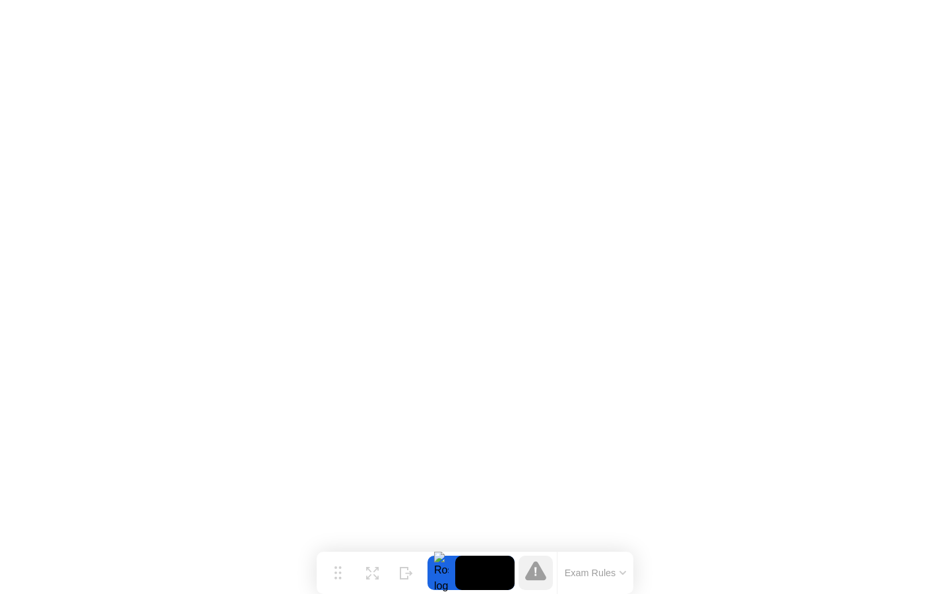
click at [608, 568] on button "Exam Rules" at bounding box center [596, 573] width 70 height 12
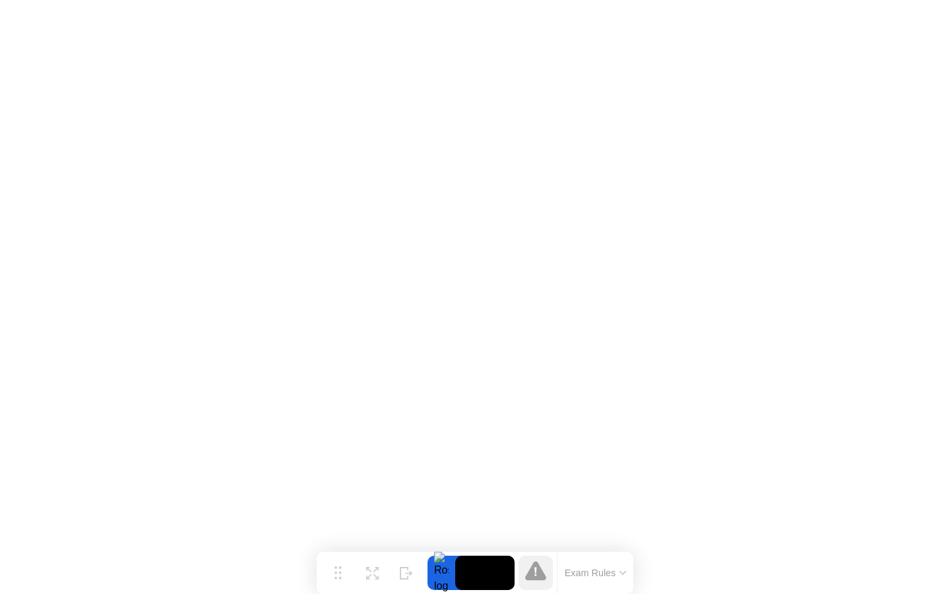
click at [594, 574] on button "Exam Rules" at bounding box center [596, 573] width 70 height 12
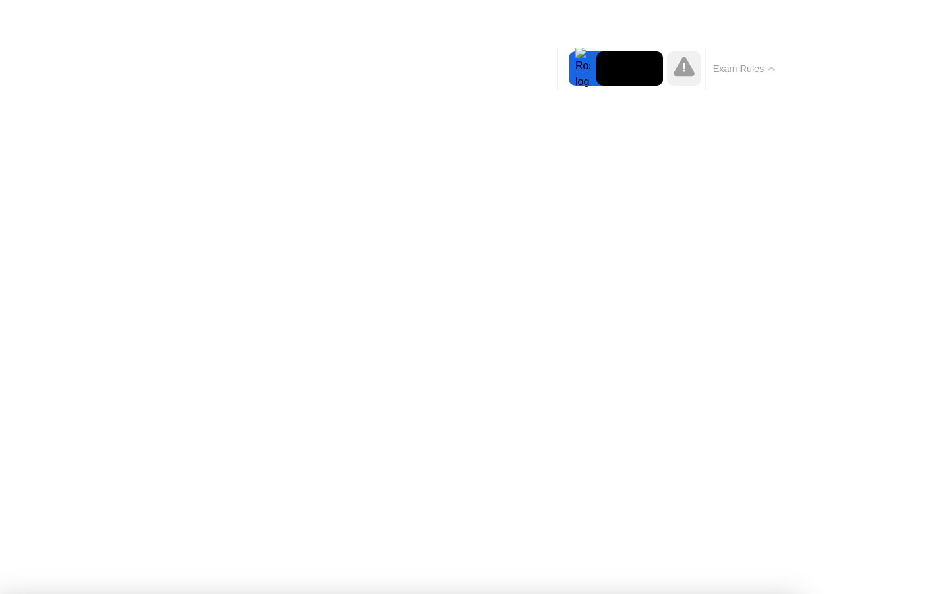
click at [709, 63] on button "Exam Rules" at bounding box center [744, 69] width 70 height 12
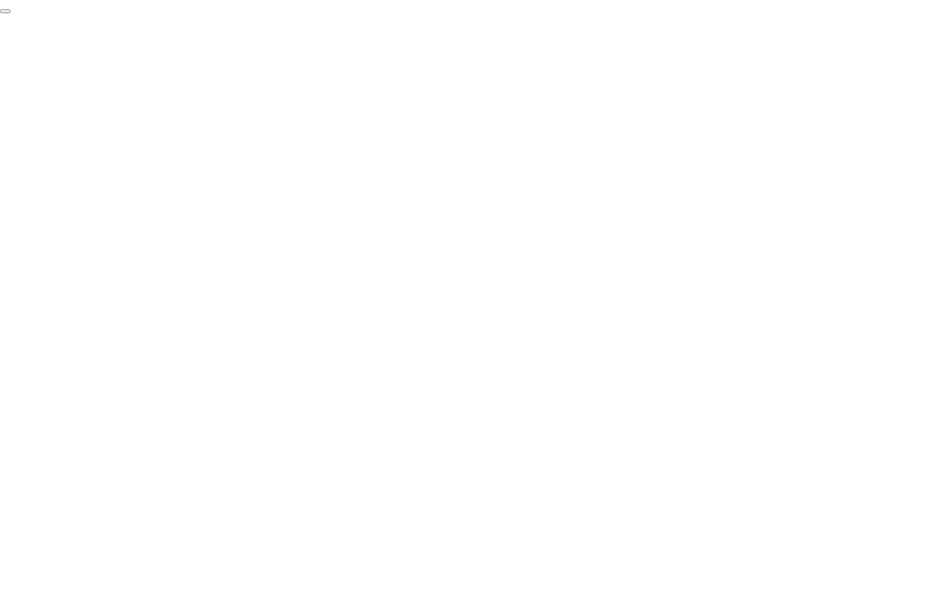
click div "End Proctoring Session"
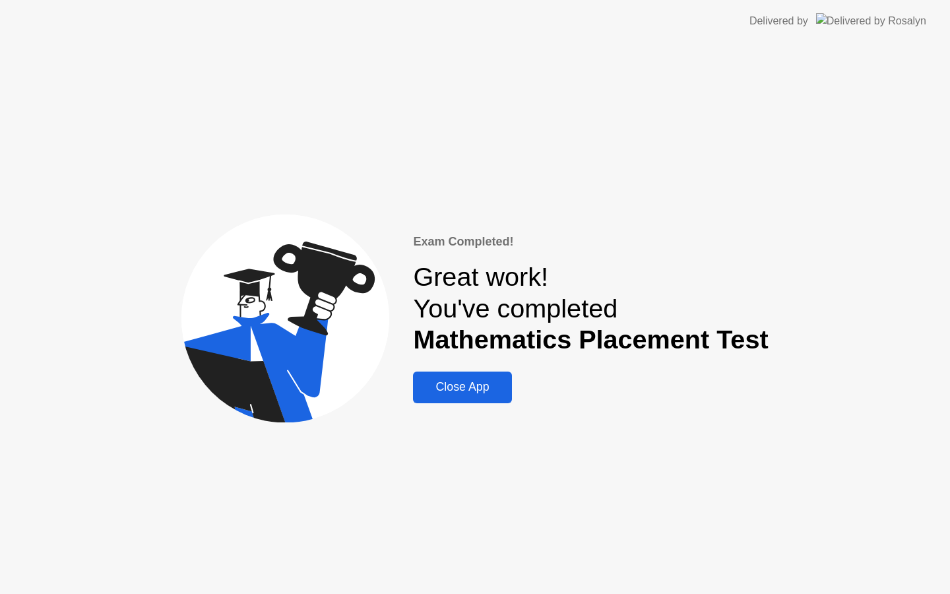
click at [475, 381] on div "Close App" at bounding box center [462, 387] width 90 height 14
